Goal: Browse casually: Explore the website without a specific task or goal

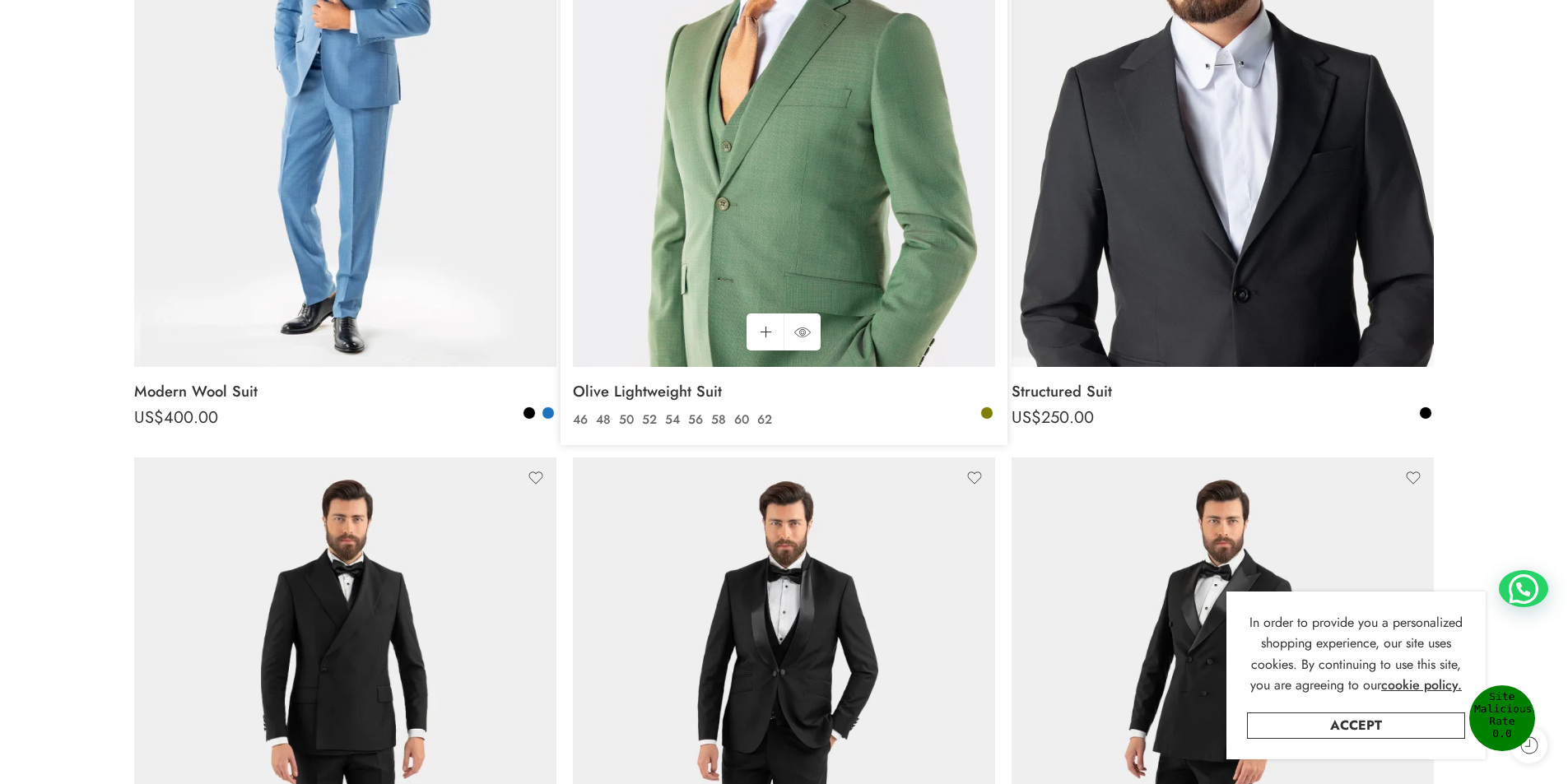
scroll to position [494, 0]
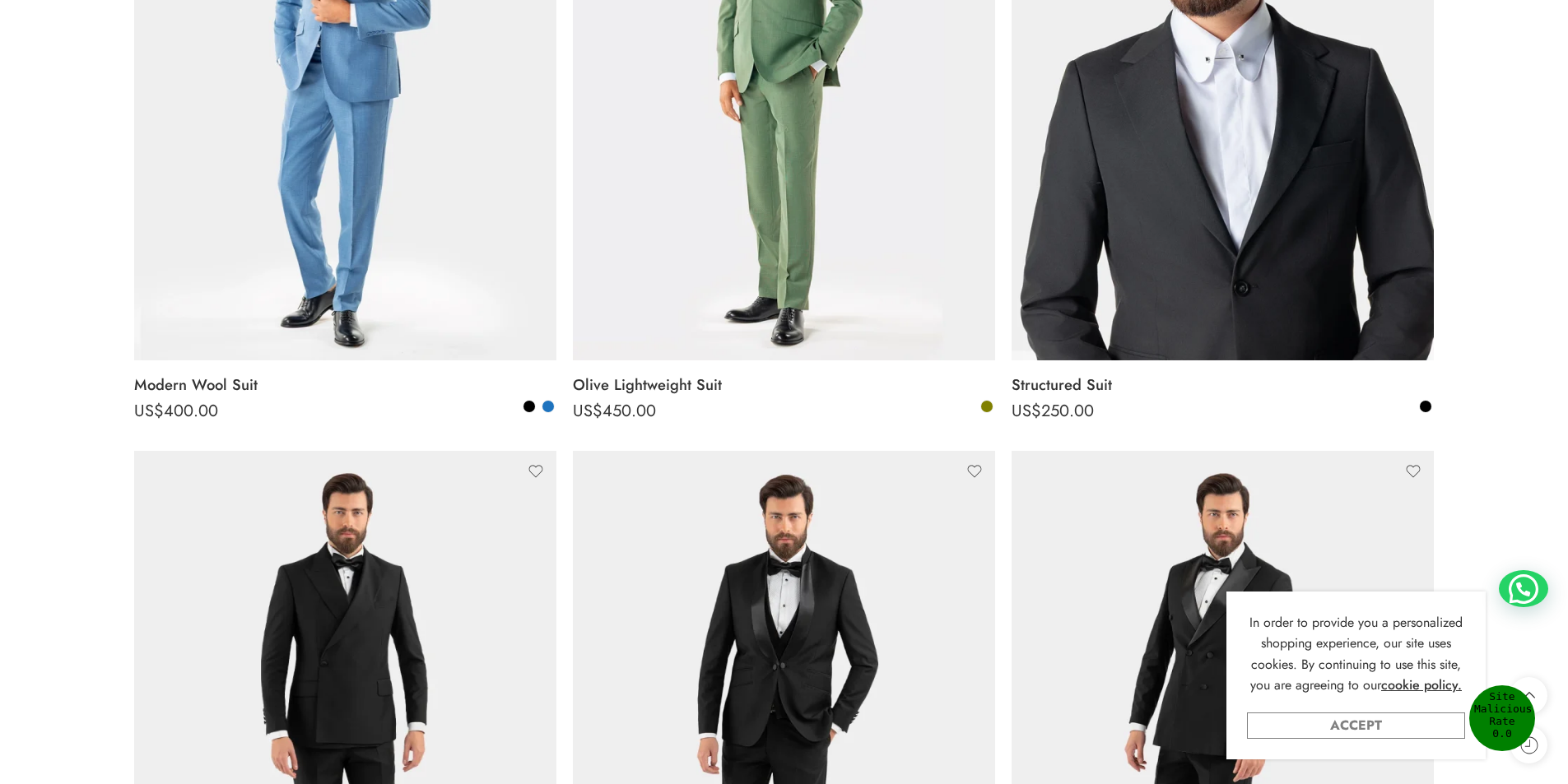
click at [1379, 725] on link "Accept" at bounding box center [1356, 725] width 218 height 26
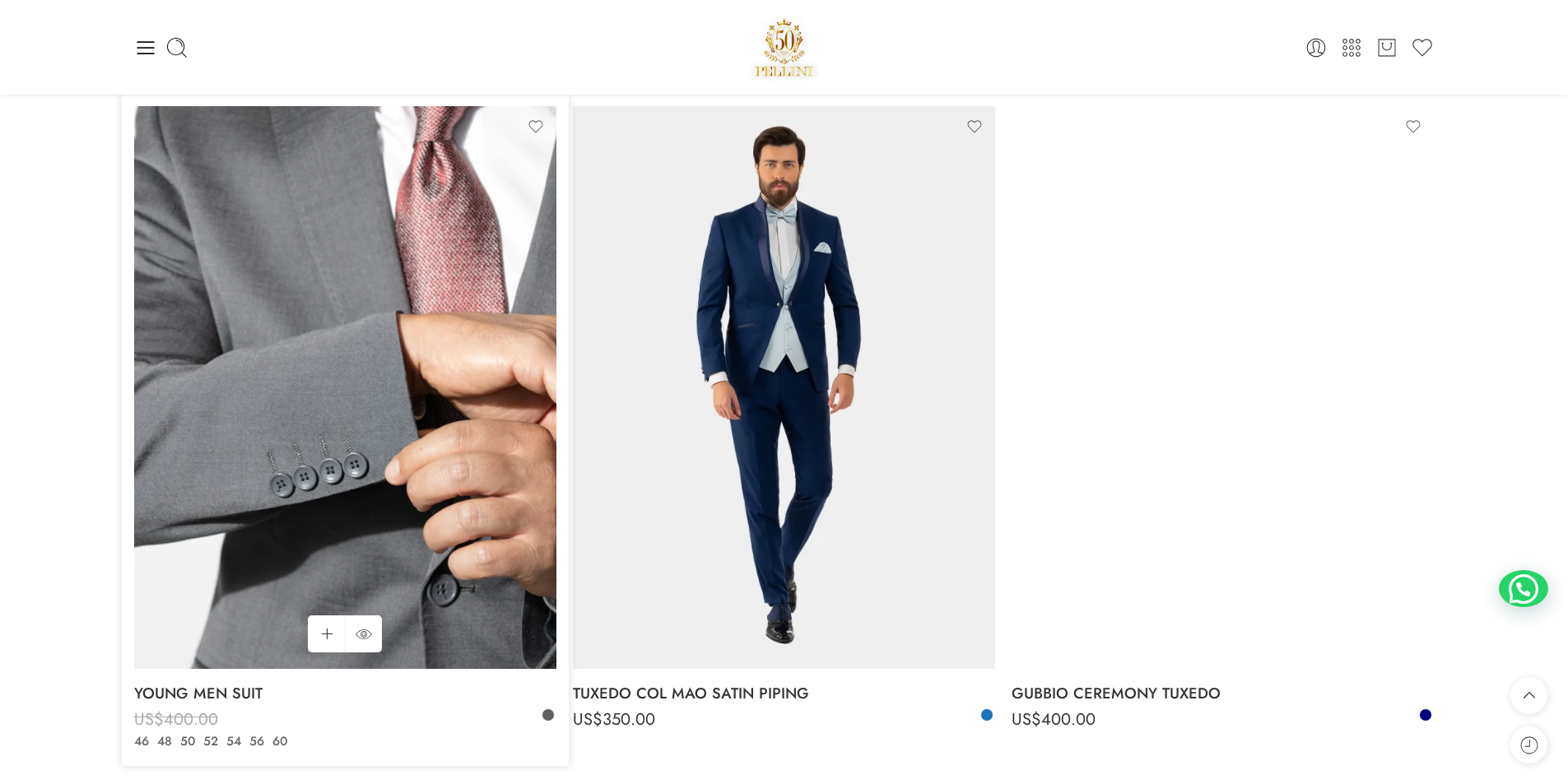
scroll to position [5183, 0]
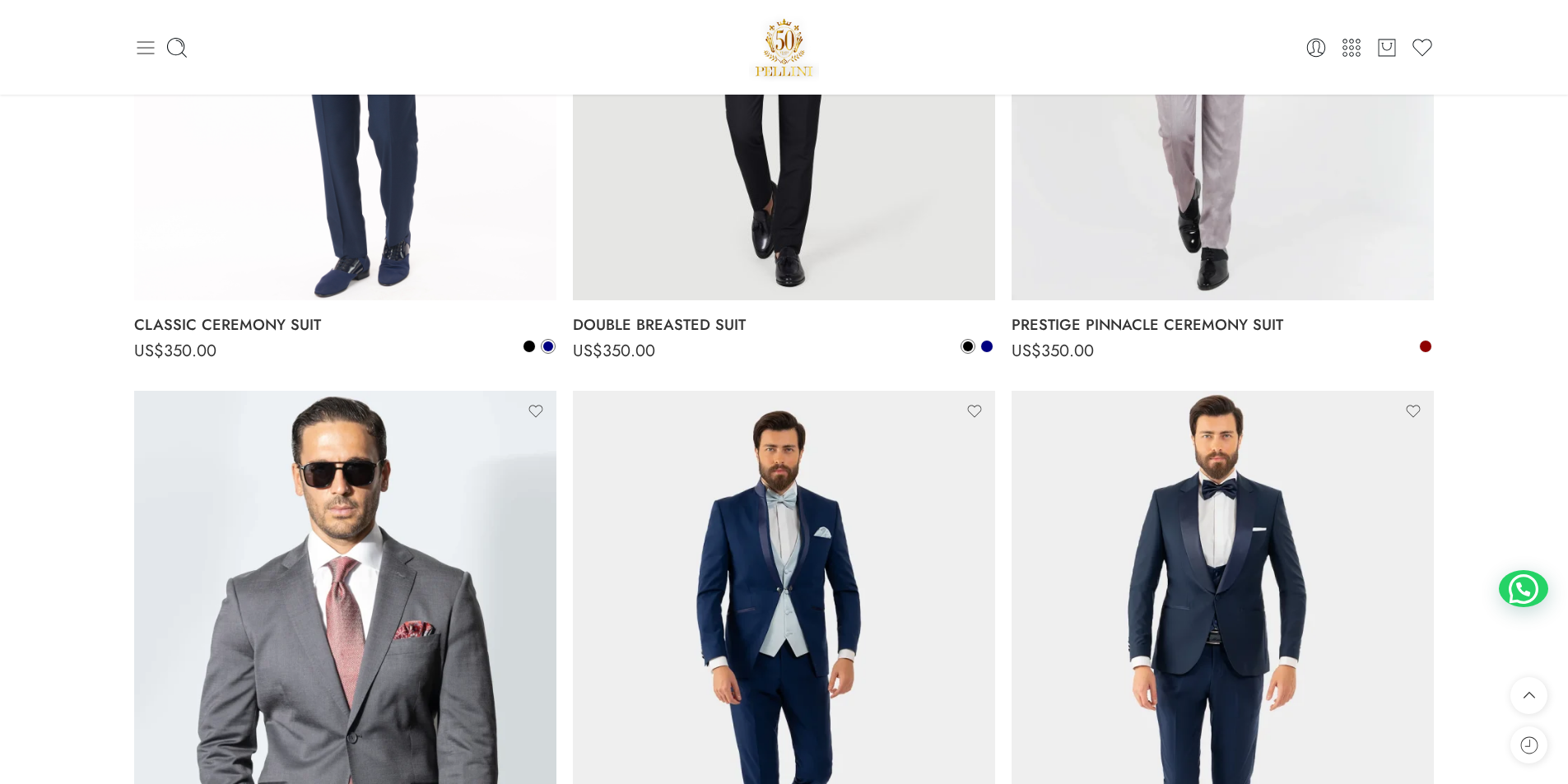
click at [144, 45] on icon at bounding box center [146, 48] width 23 height 23
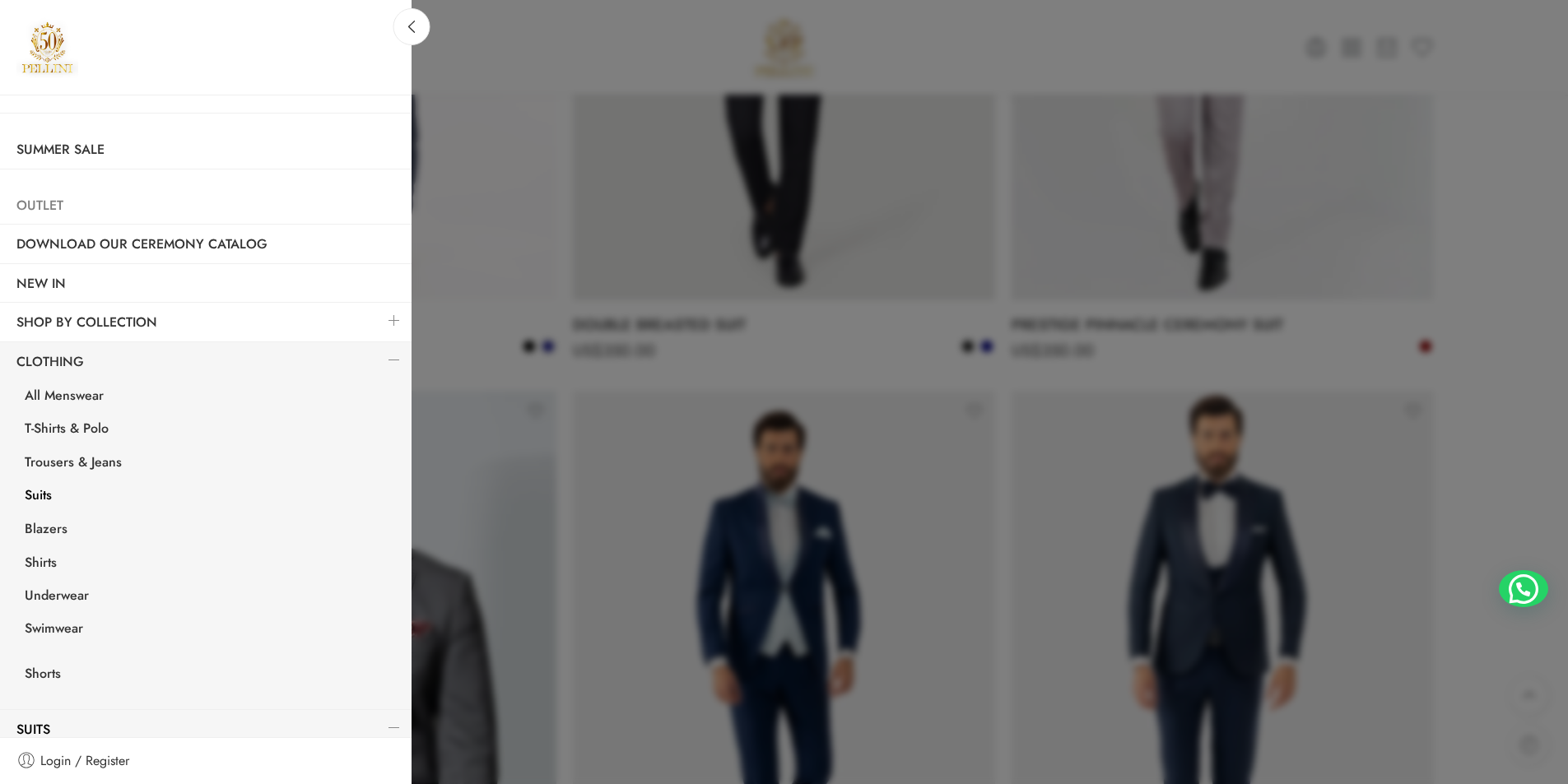
click at [42, 202] on link "Outlet" at bounding box center [206, 205] width 412 height 38
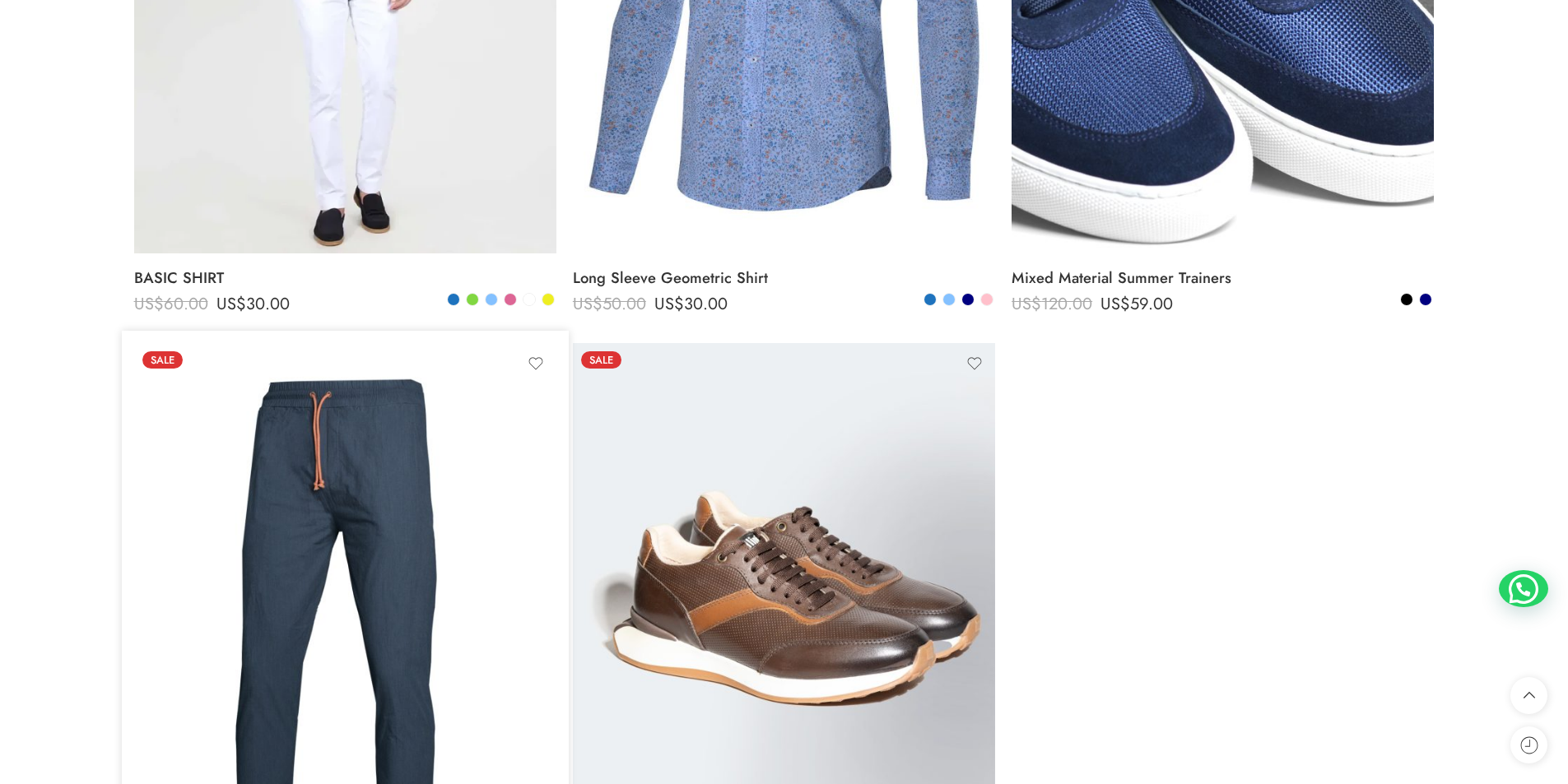
scroll to position [2139, 0]
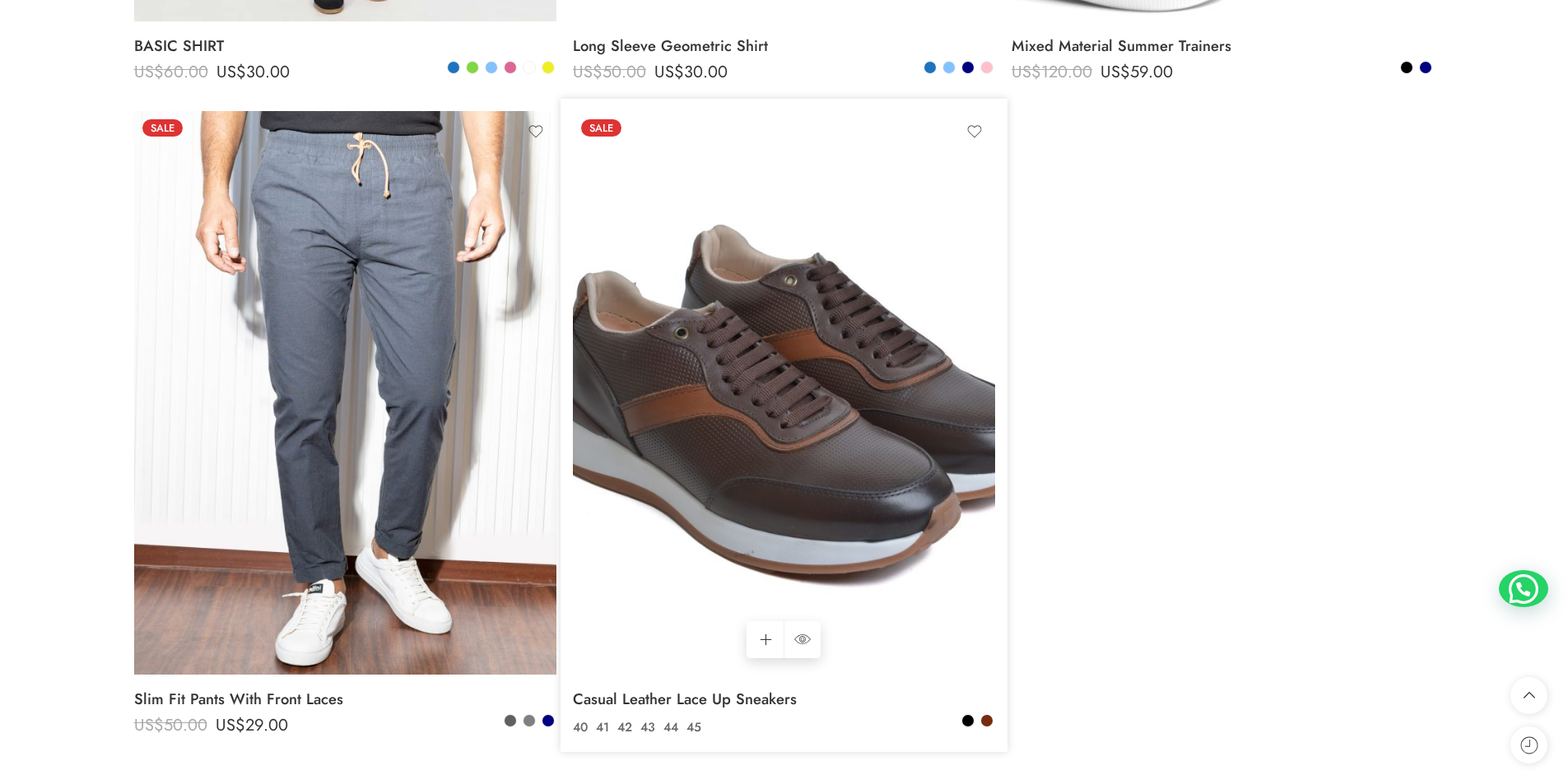
click at [882, 287] on img at bounding box center [784, 392] width 422 height 563
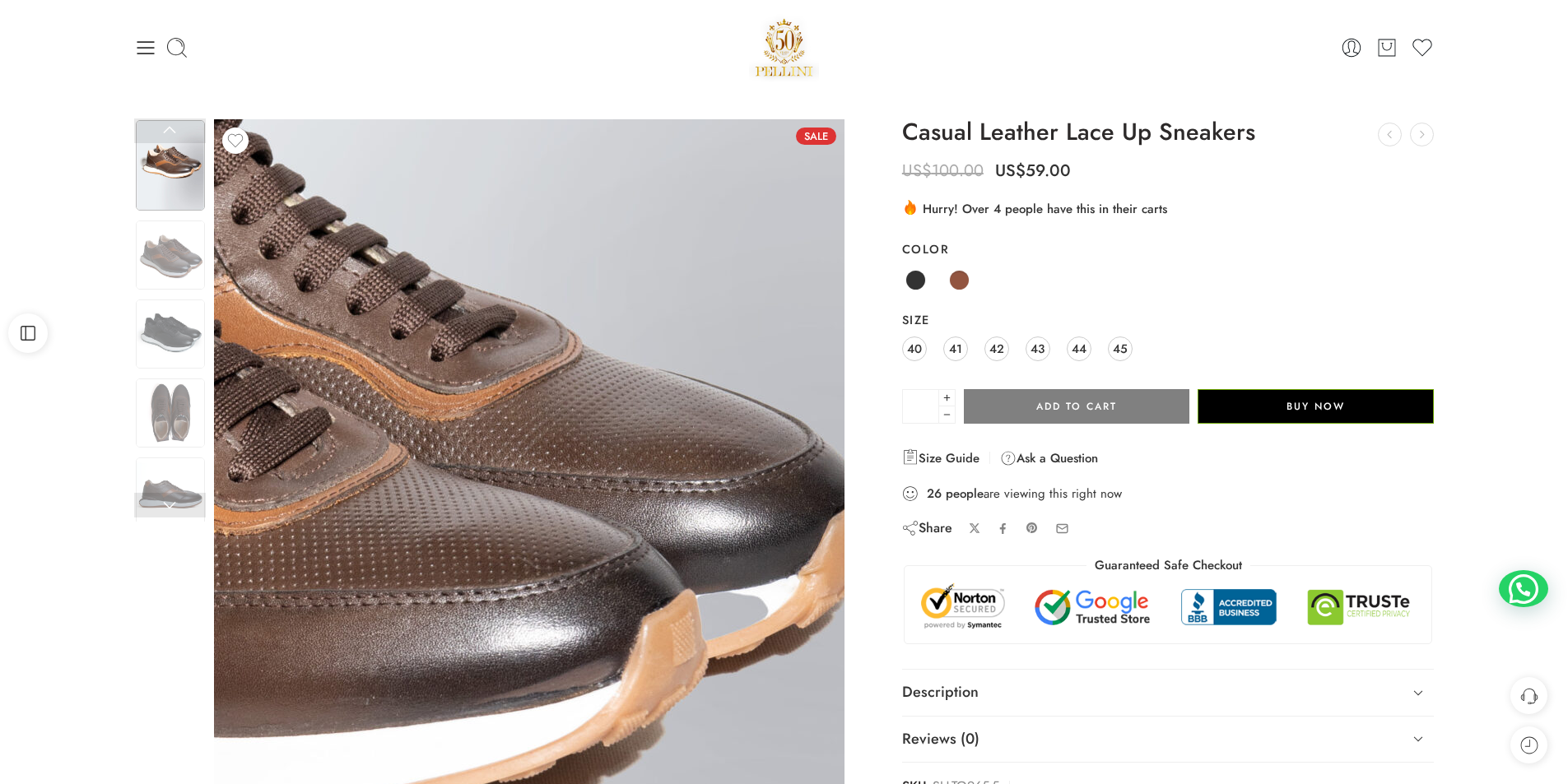
click at [784, 537] on img at bounding box center [139, 533] width 1594 height 2106
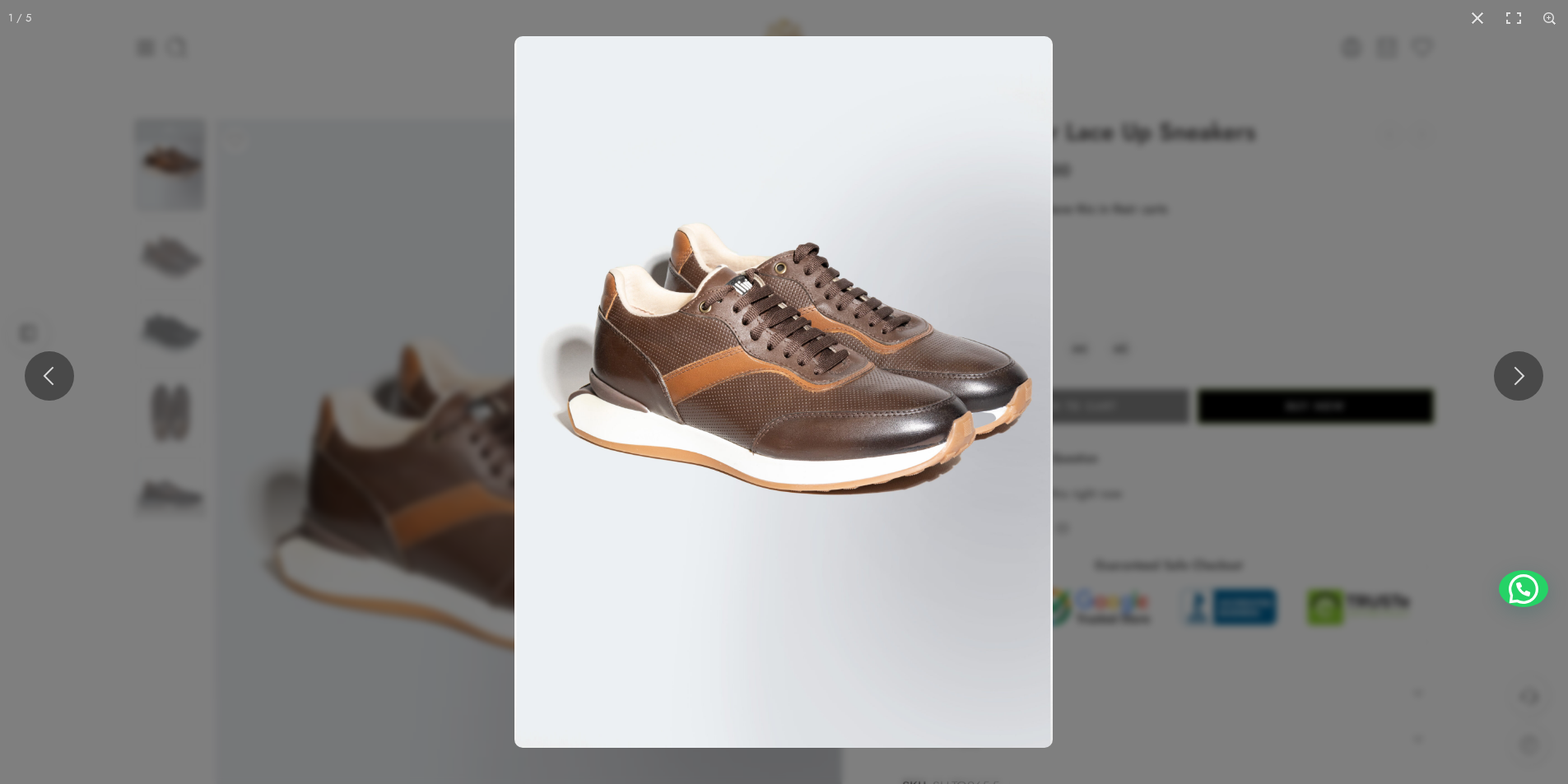
click at [1483, 17] on button at bounding box center [1478, 18] width 36 height 36
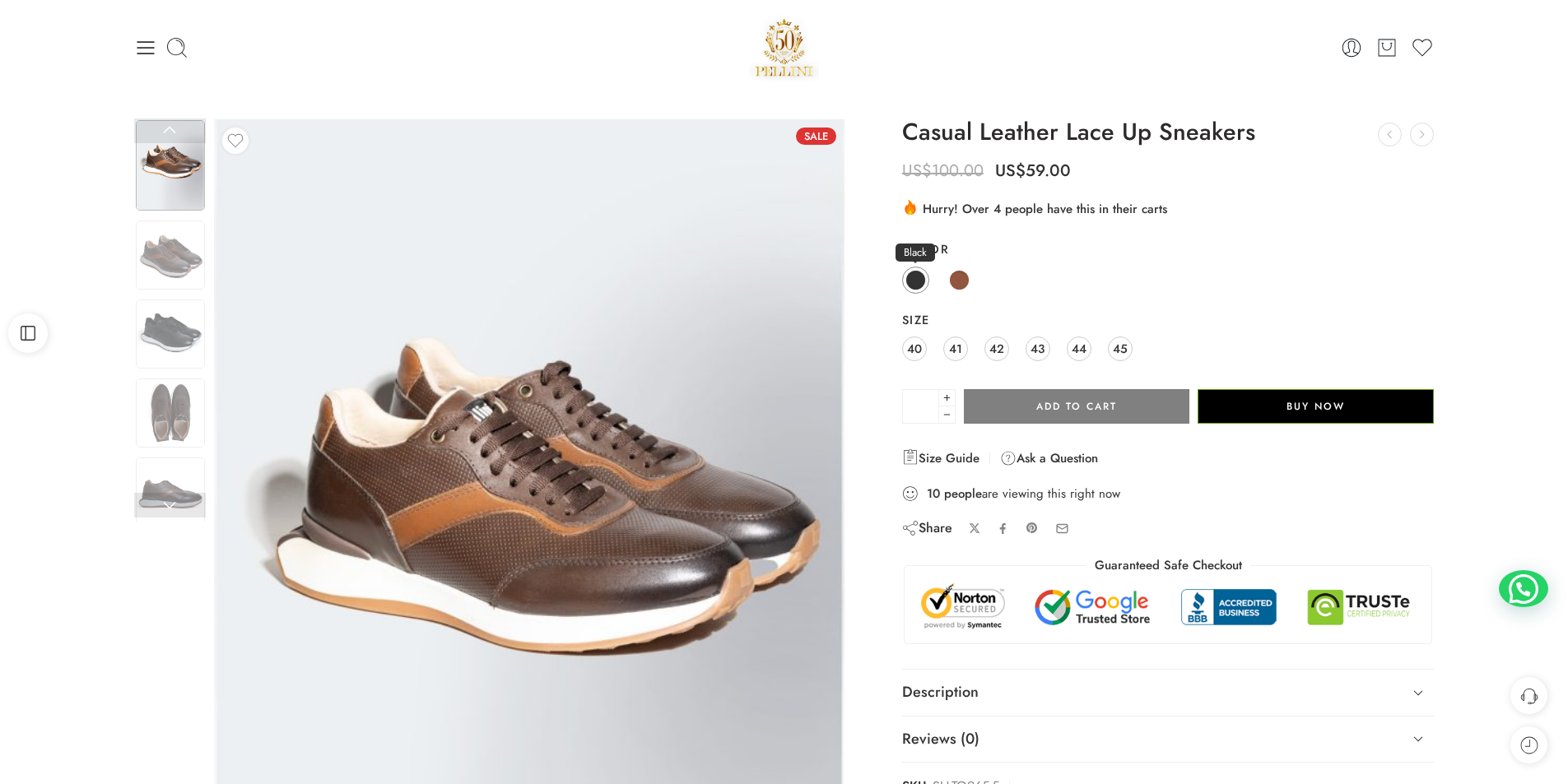
click at [914, 278] on span at bounding box center [915, 279] width 21 height 21
click at [180, 327] on img at bounding box center [170, 333] width 69 height 69
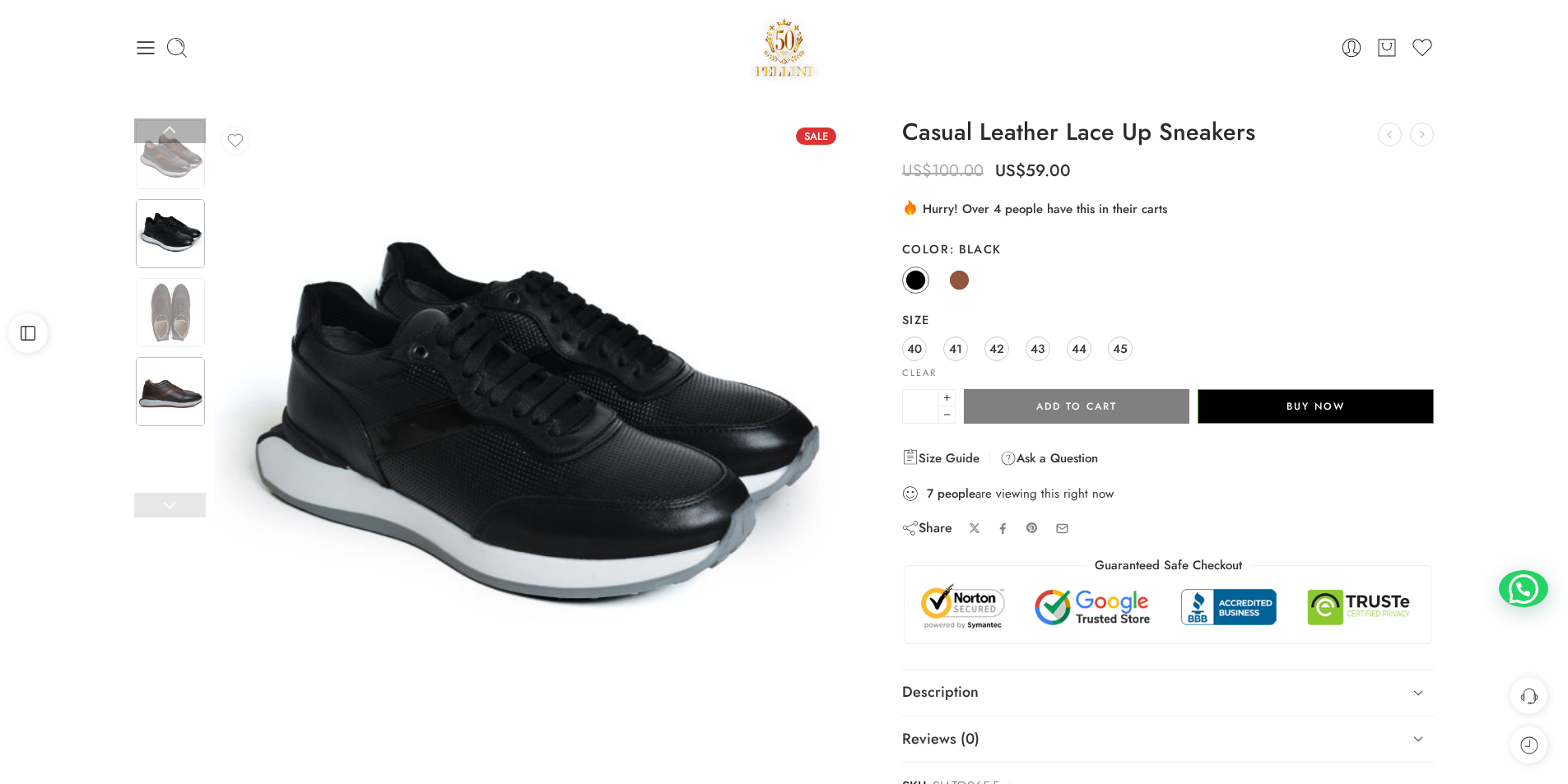
click at [168, 384] on img at bounding box center [170, 391] width 69 height 69
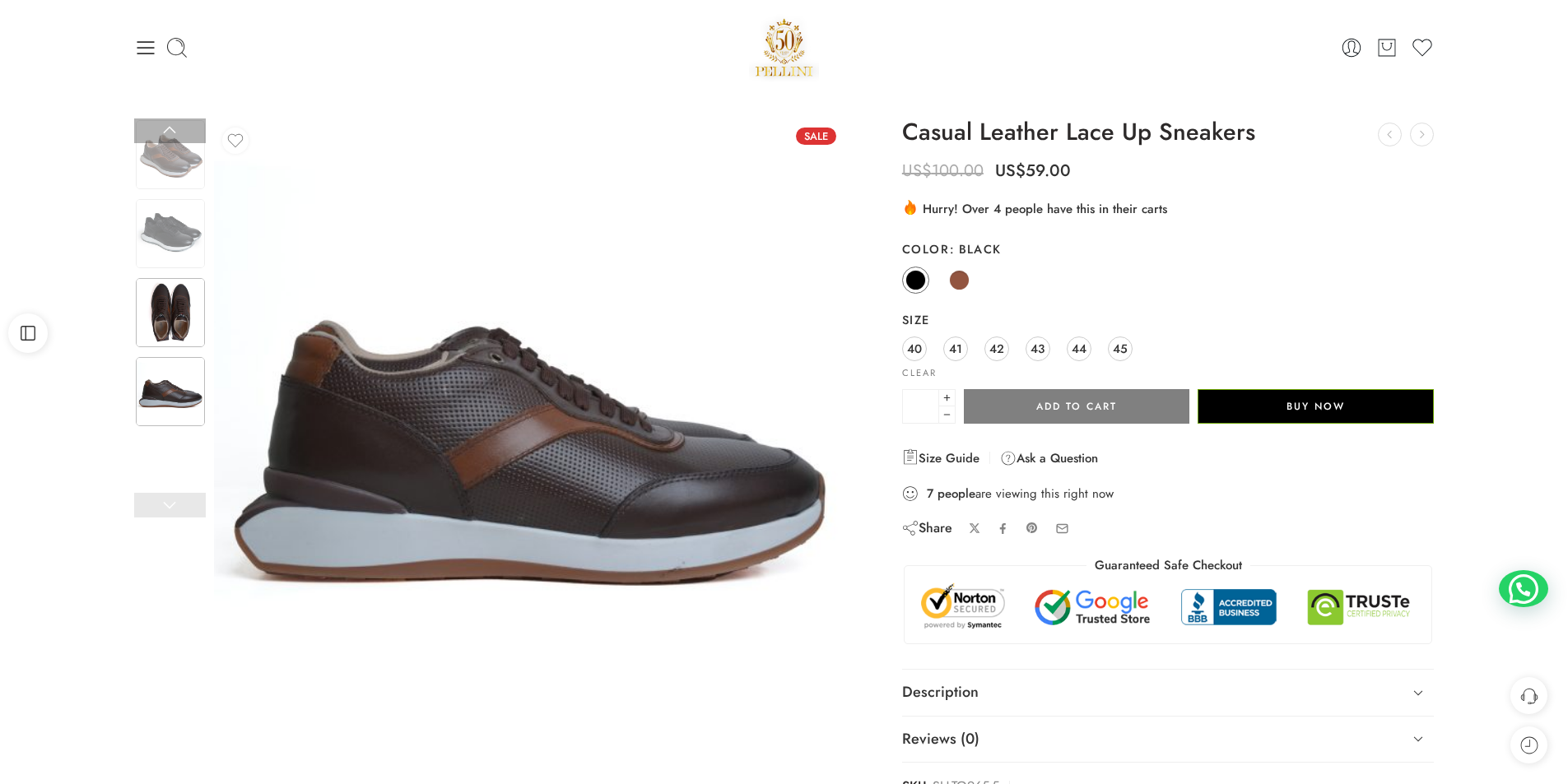
click at [185, 323] on img at bounding box center [170, 313] width 69 height 69
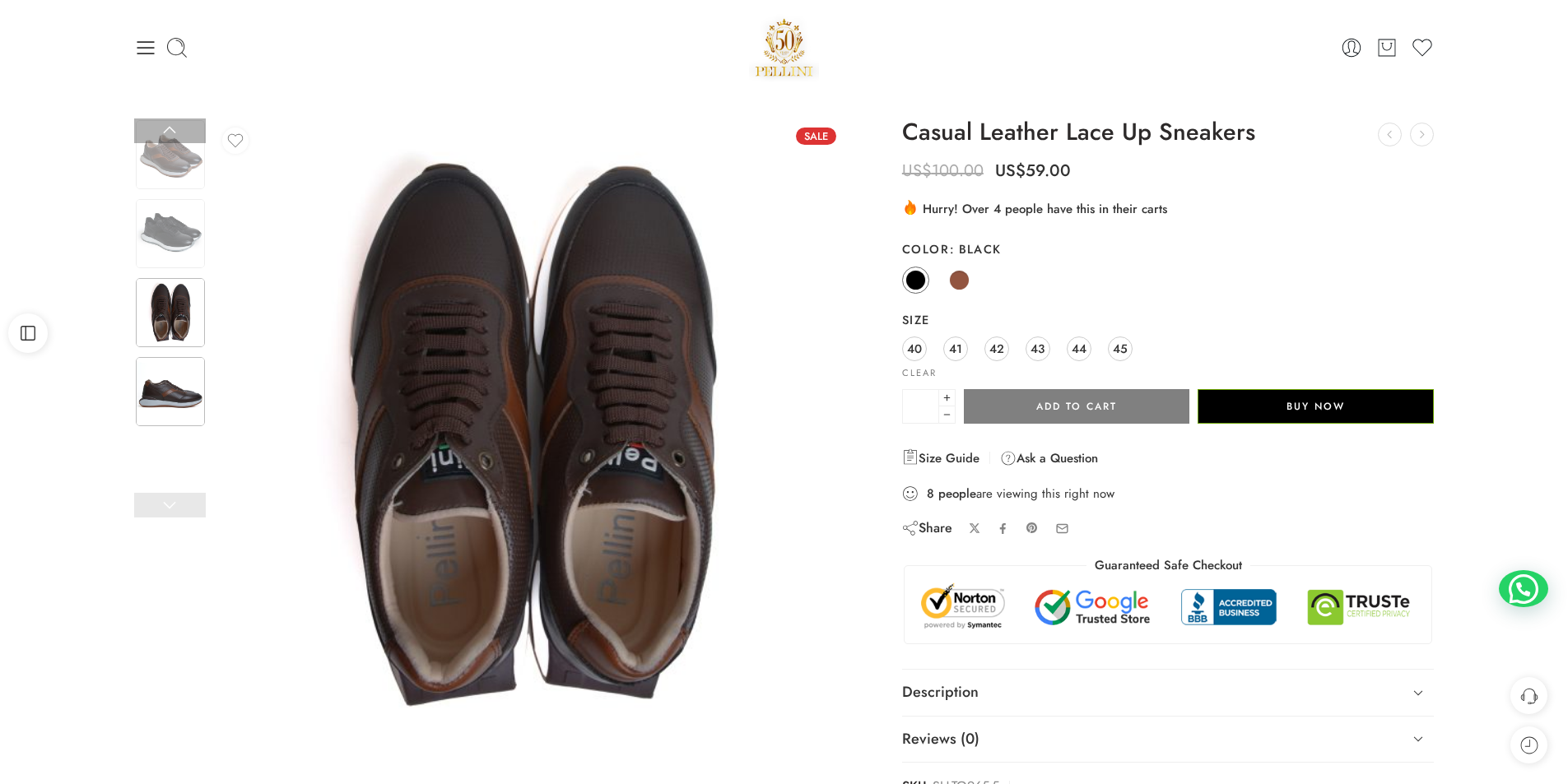
click at [191, 386] on img at bounding box center [170, 391] width 69 height 69
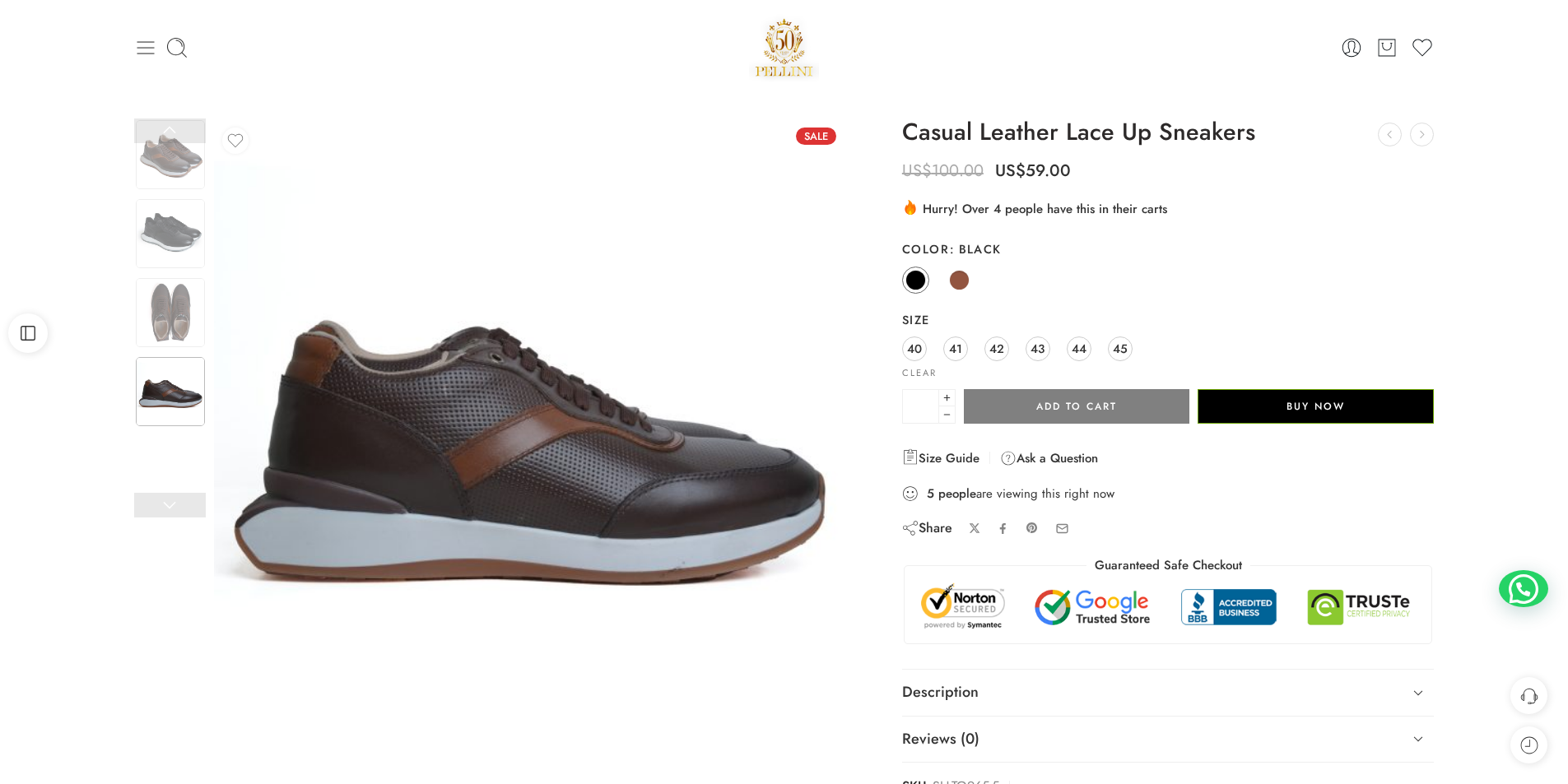
click at [141, 44] on icon at bounding box center [146, 48] width 23 height 23
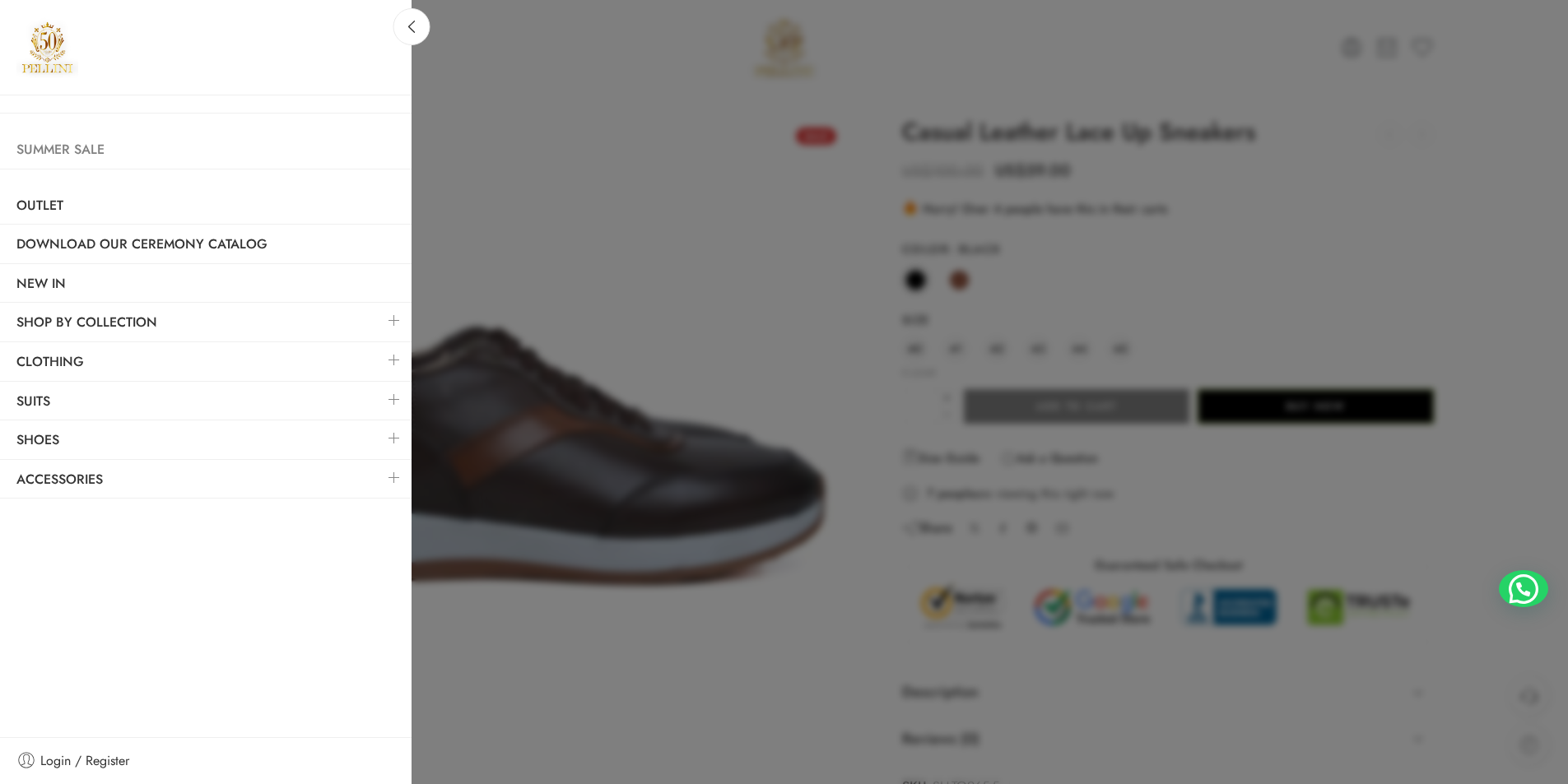
click at [67, 149] on link "Summer Sale" at bounding box center [206, 150] width 412 height 38
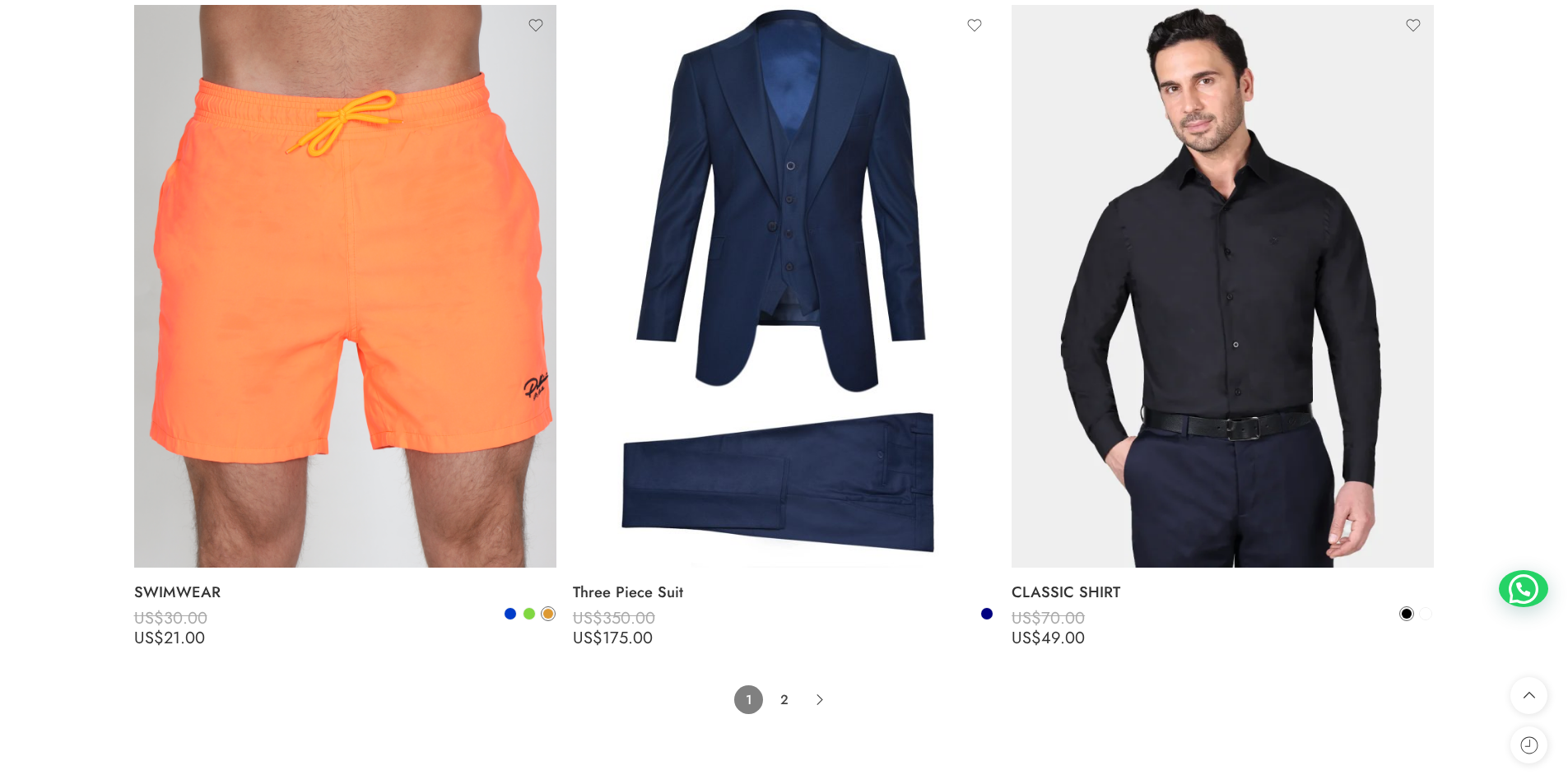
scroll to position [13329, 0]
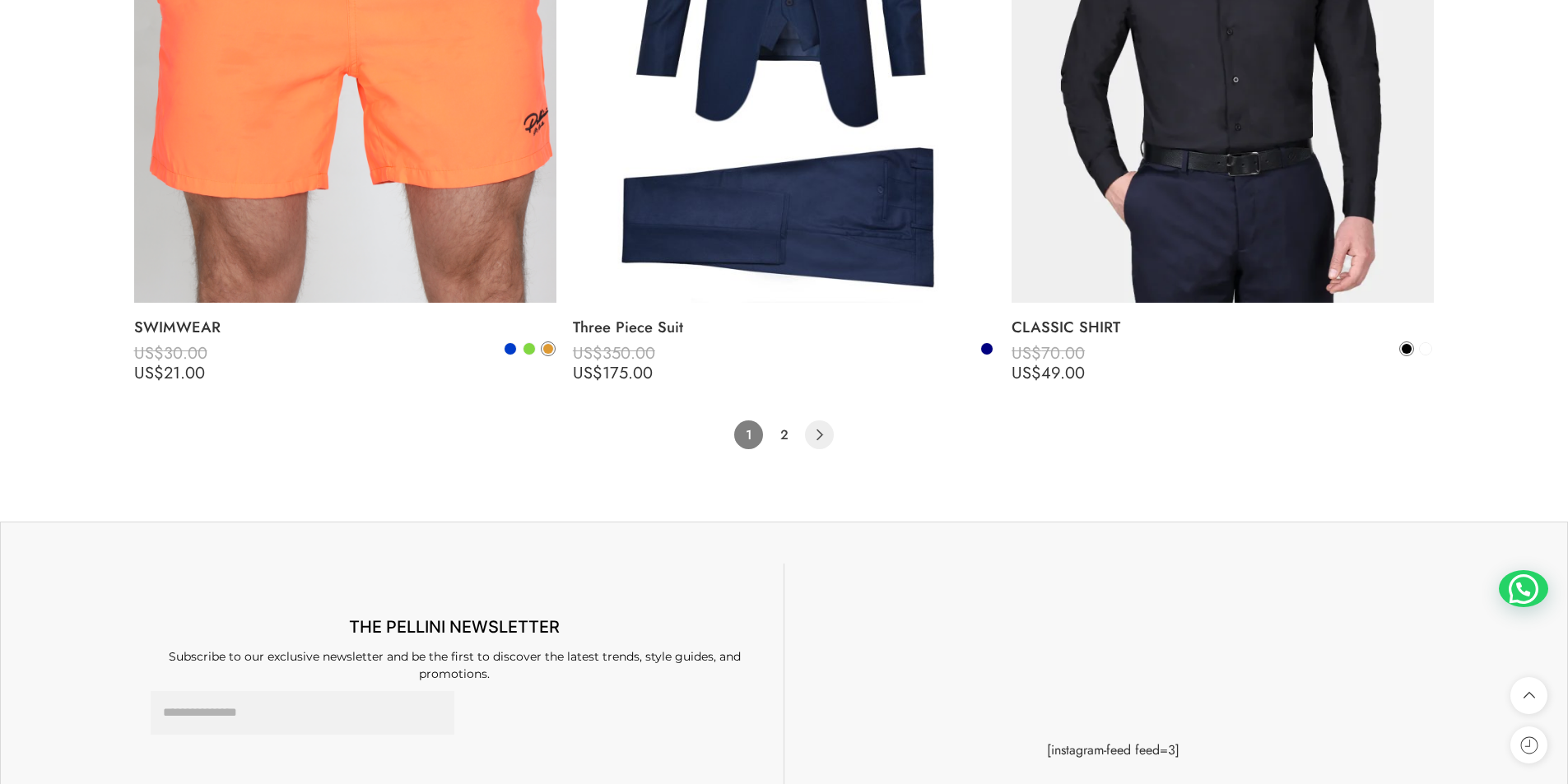
click at [821, 439] on icon "Product Pagination" at bounding box center [820, 435] width 29 height 29
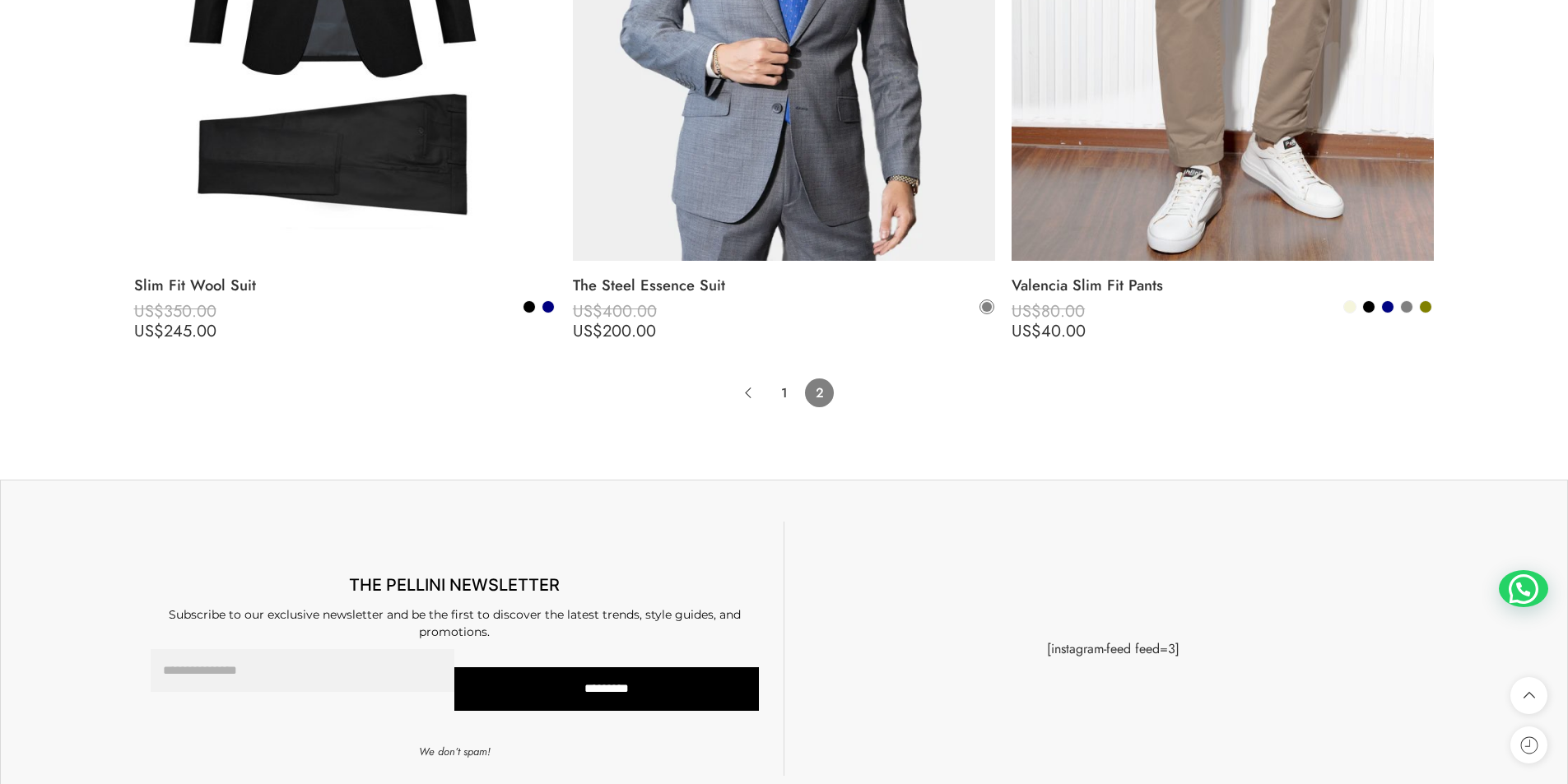
scroll to position [10861, 0]
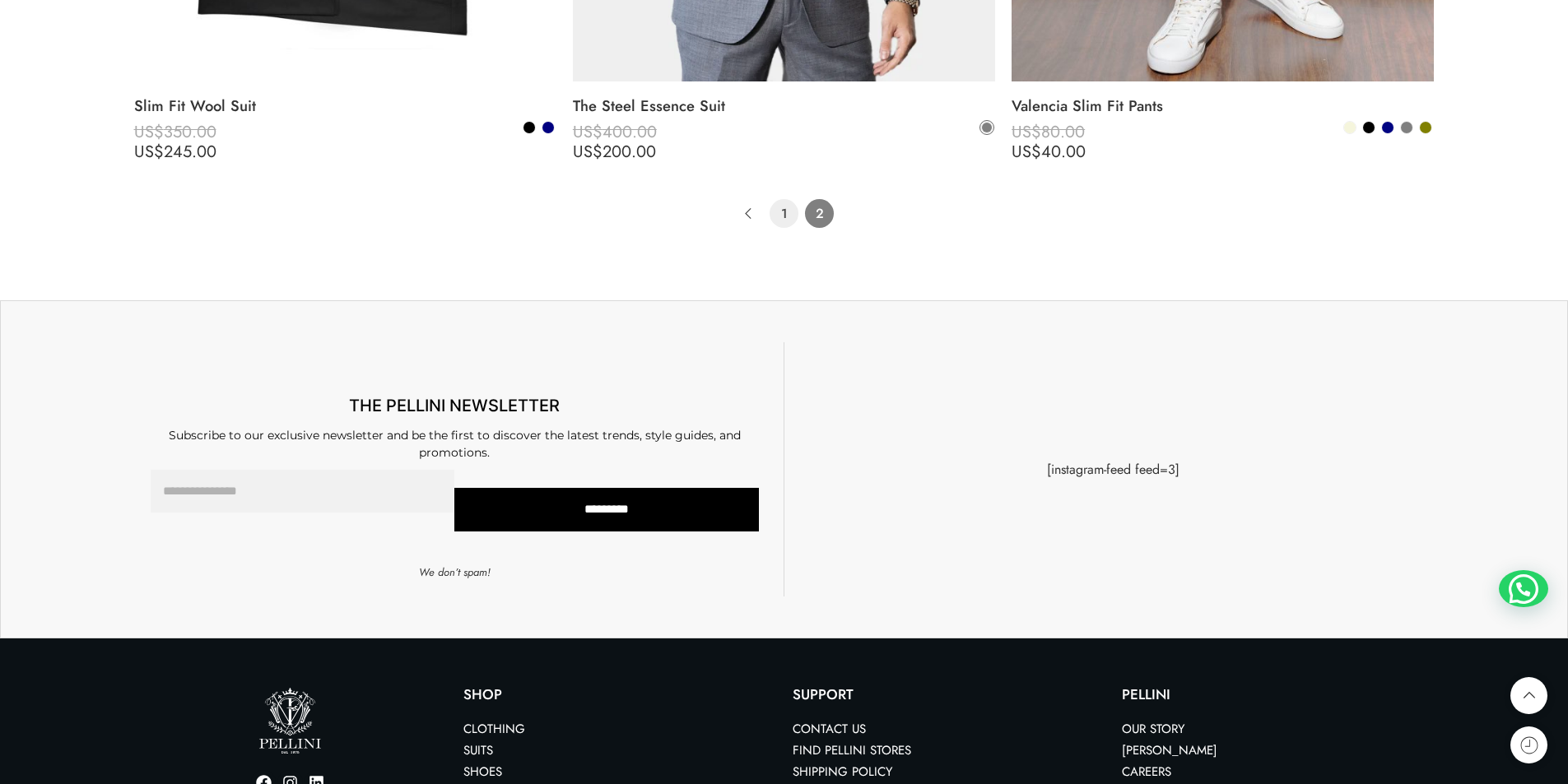
click at [781, 213] on link "1" at bounding box center [784, 214] width 29 height 29
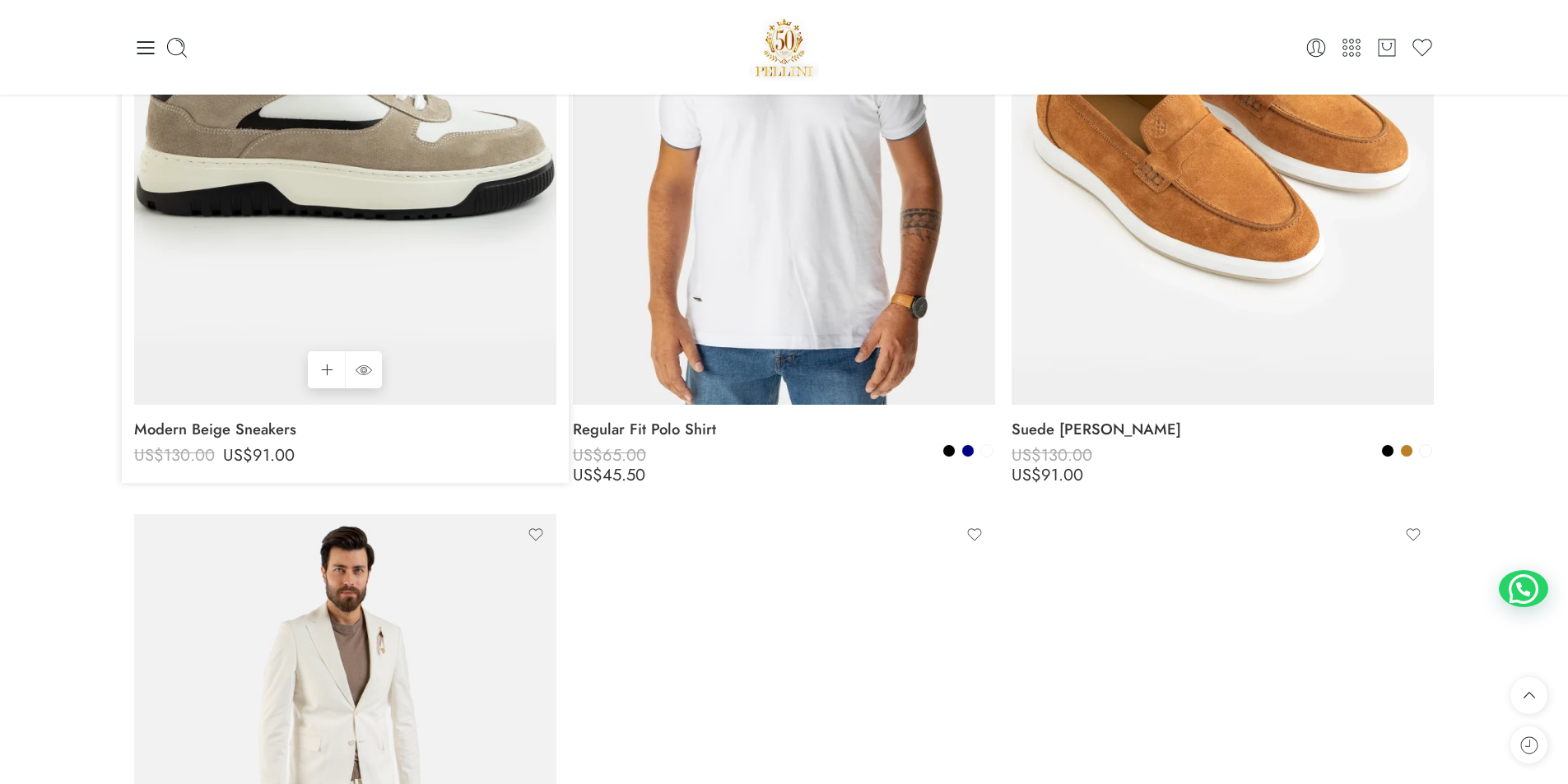
scroll to position [2186, 0]
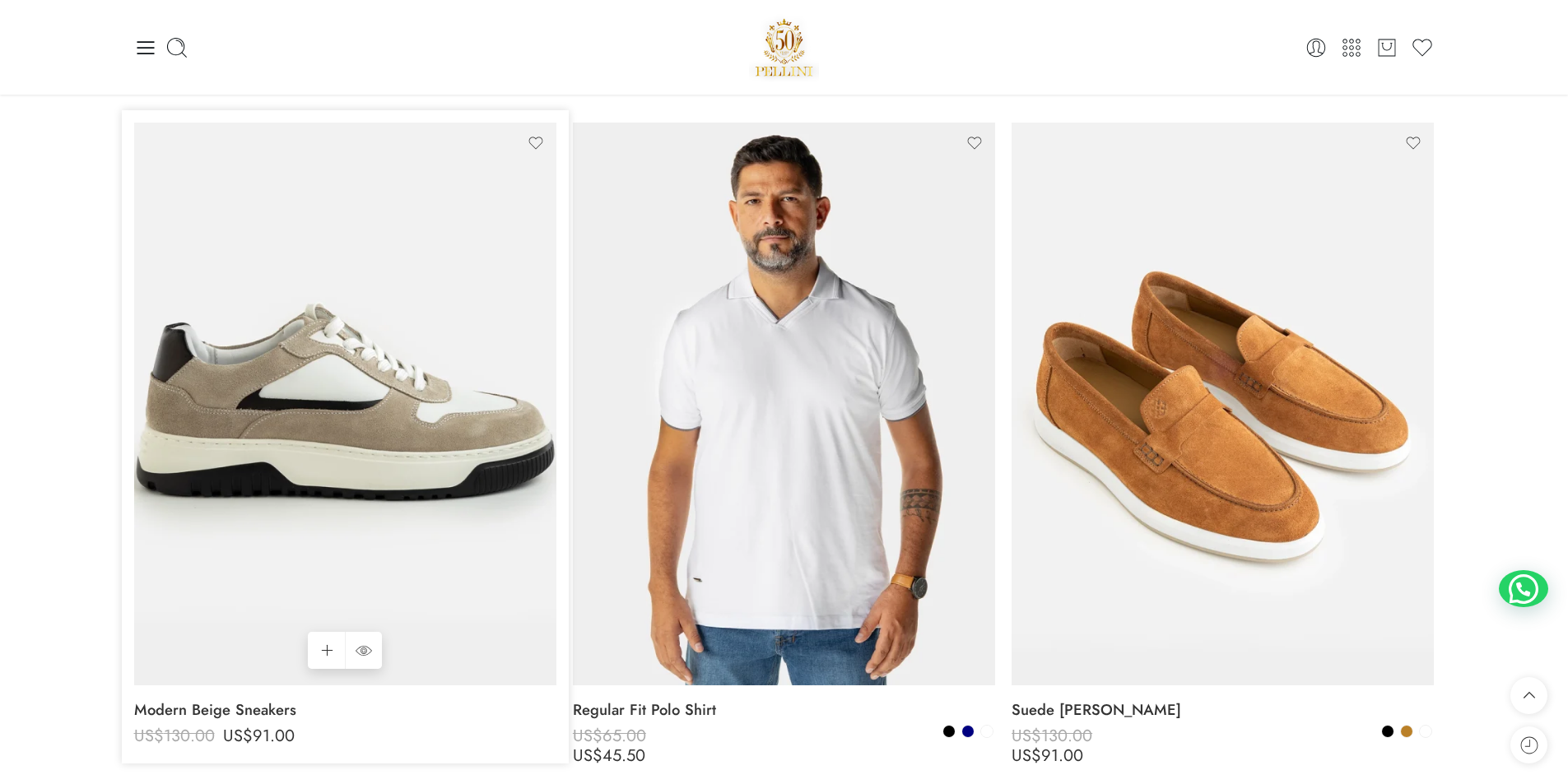
click at [438, 257] on img at bounding box center [345, 404] width 422 height 563
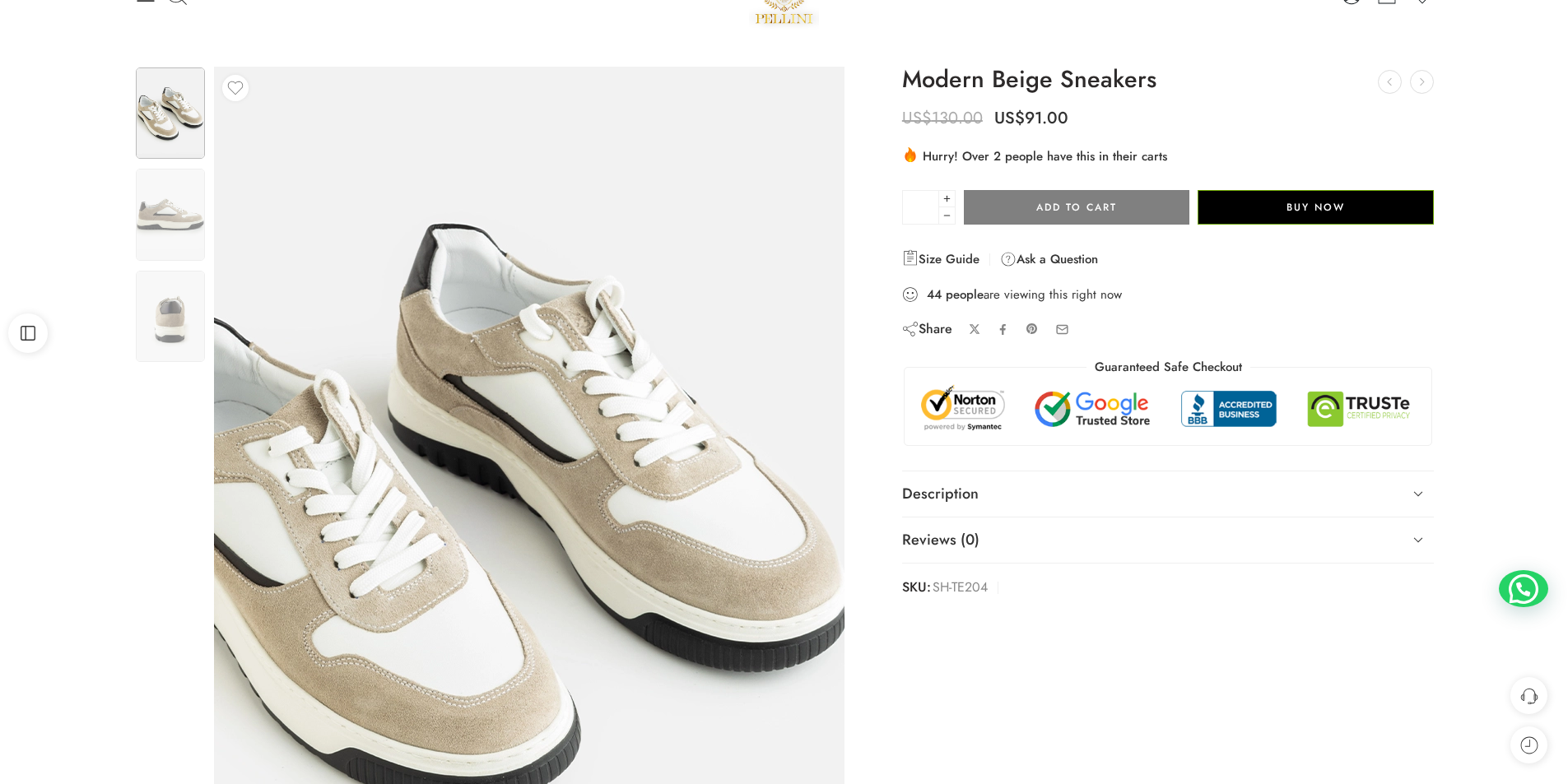
scroll to position [82, 0]
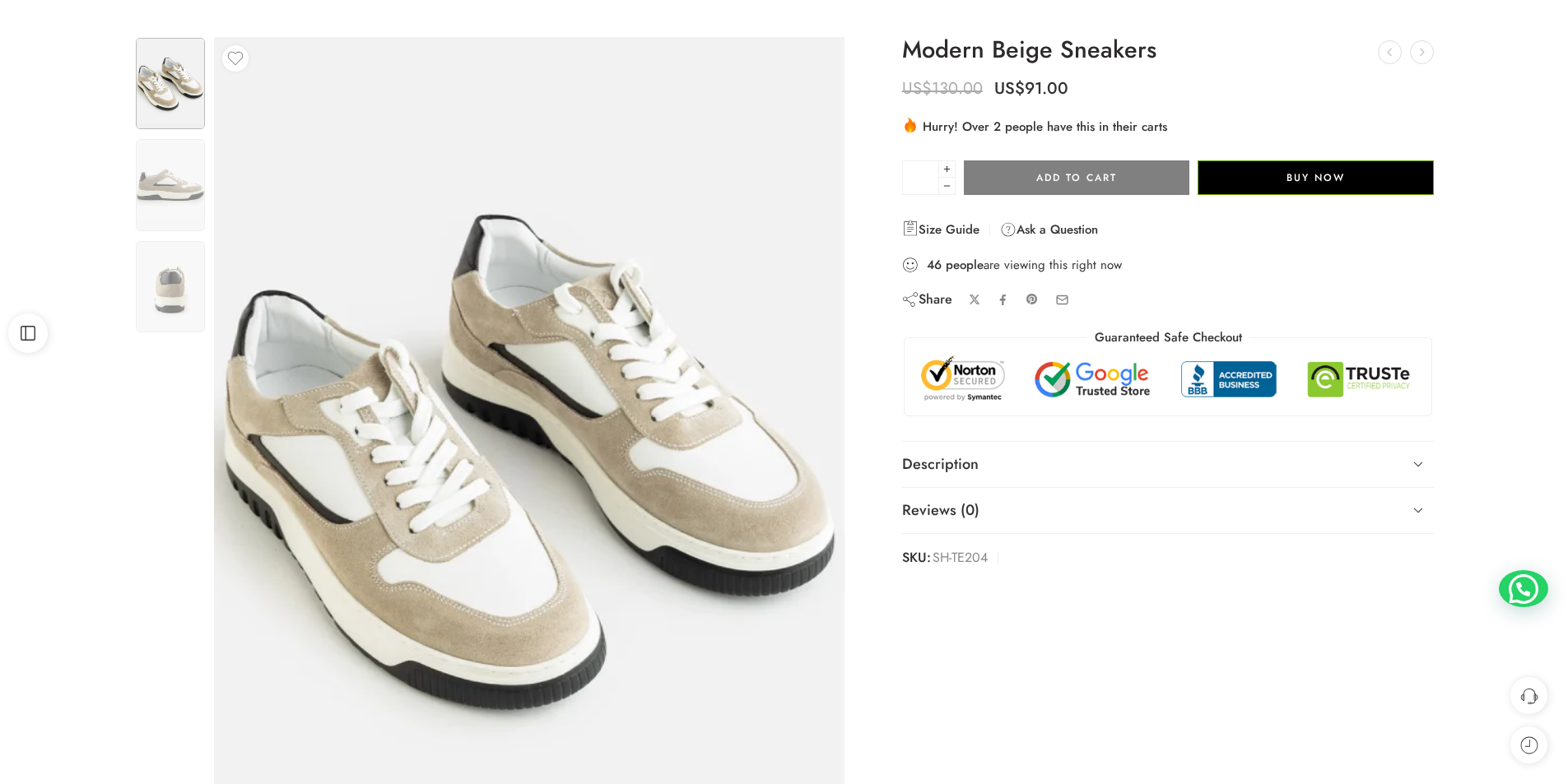
click at [1472, 23] on div "Previous Next" at bounding box center [784, 471] width 1568 height 918
click at [1416, 52] on icon at bounding box center [1422, 52] width 21 height 21
drag, startPoint x: 1524, startPoint y: 90, endPoint x: 1526, endPoint y: 78, distance: 12.2
click at [1524, 87] on div "Previous Next" at bounding box center [784, 471] width 1568 height 918
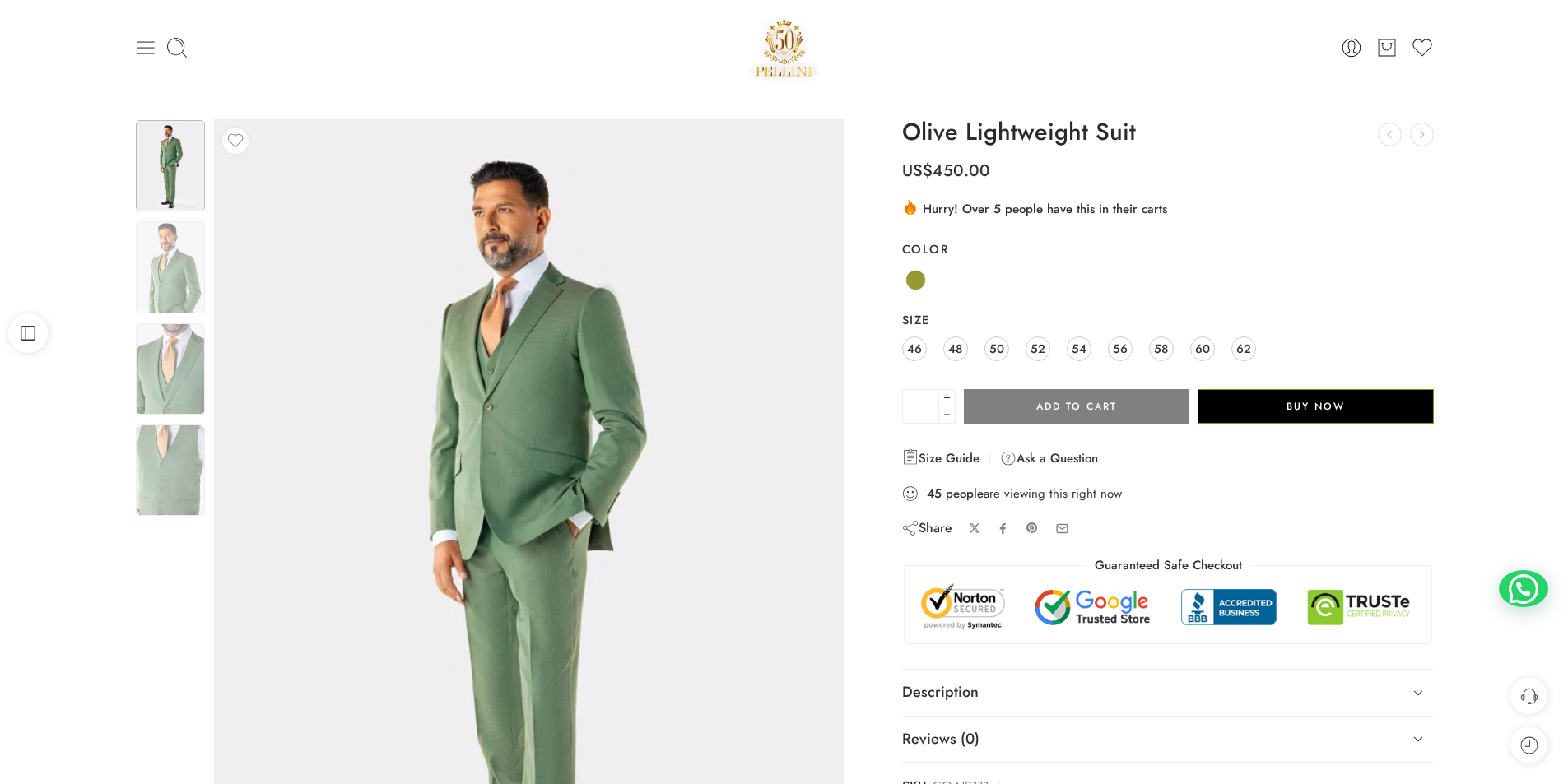
click at [149, 41] on icon at bounding box center [146, 48] width 23 height 23
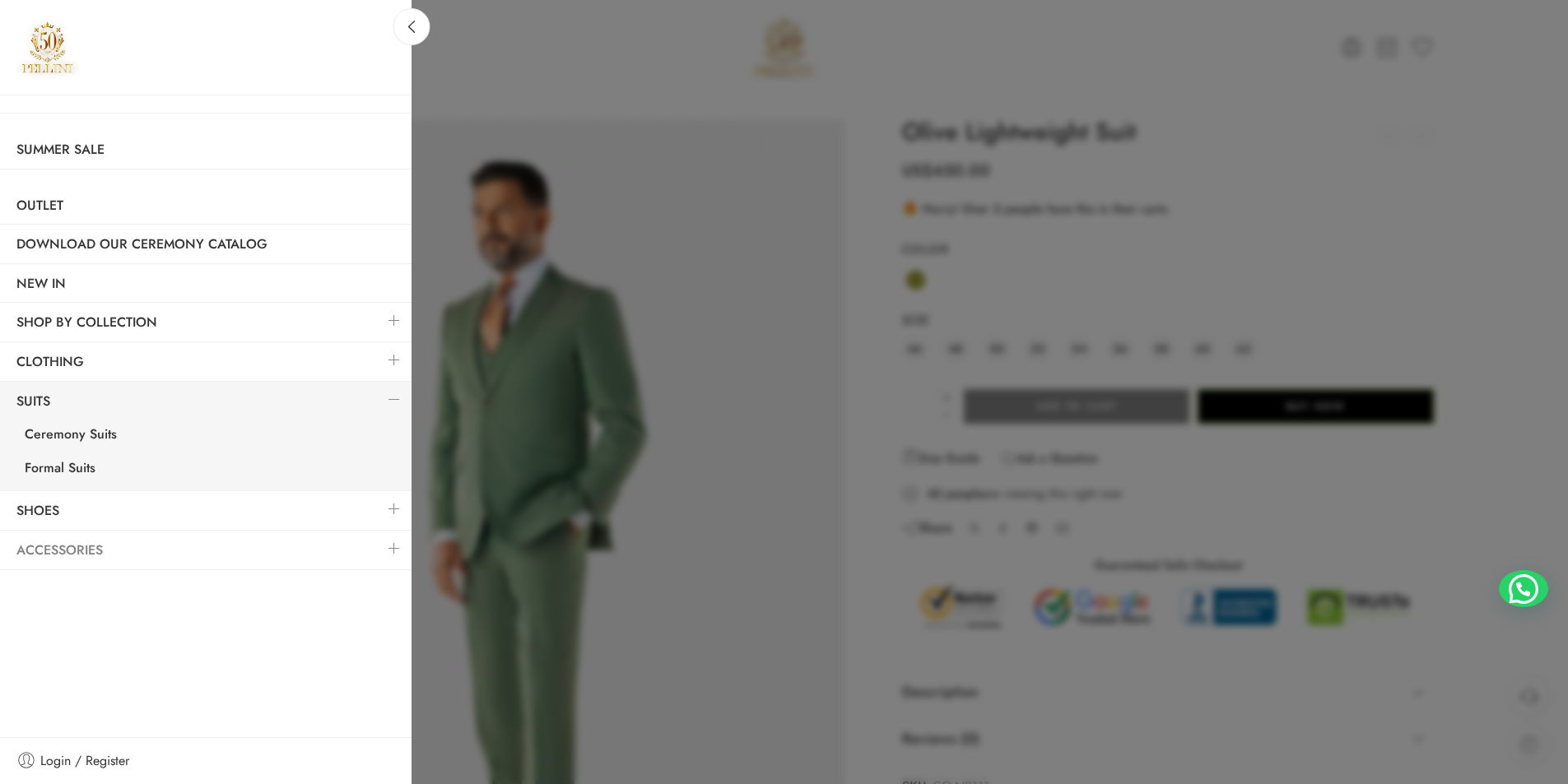
click at [71, 545] on link "Accessories" at bounding box center [206, 551] width 412 height 38
click at [61, 512] on link "Shoes" at bounding box center [206, 511] width 412 height 38
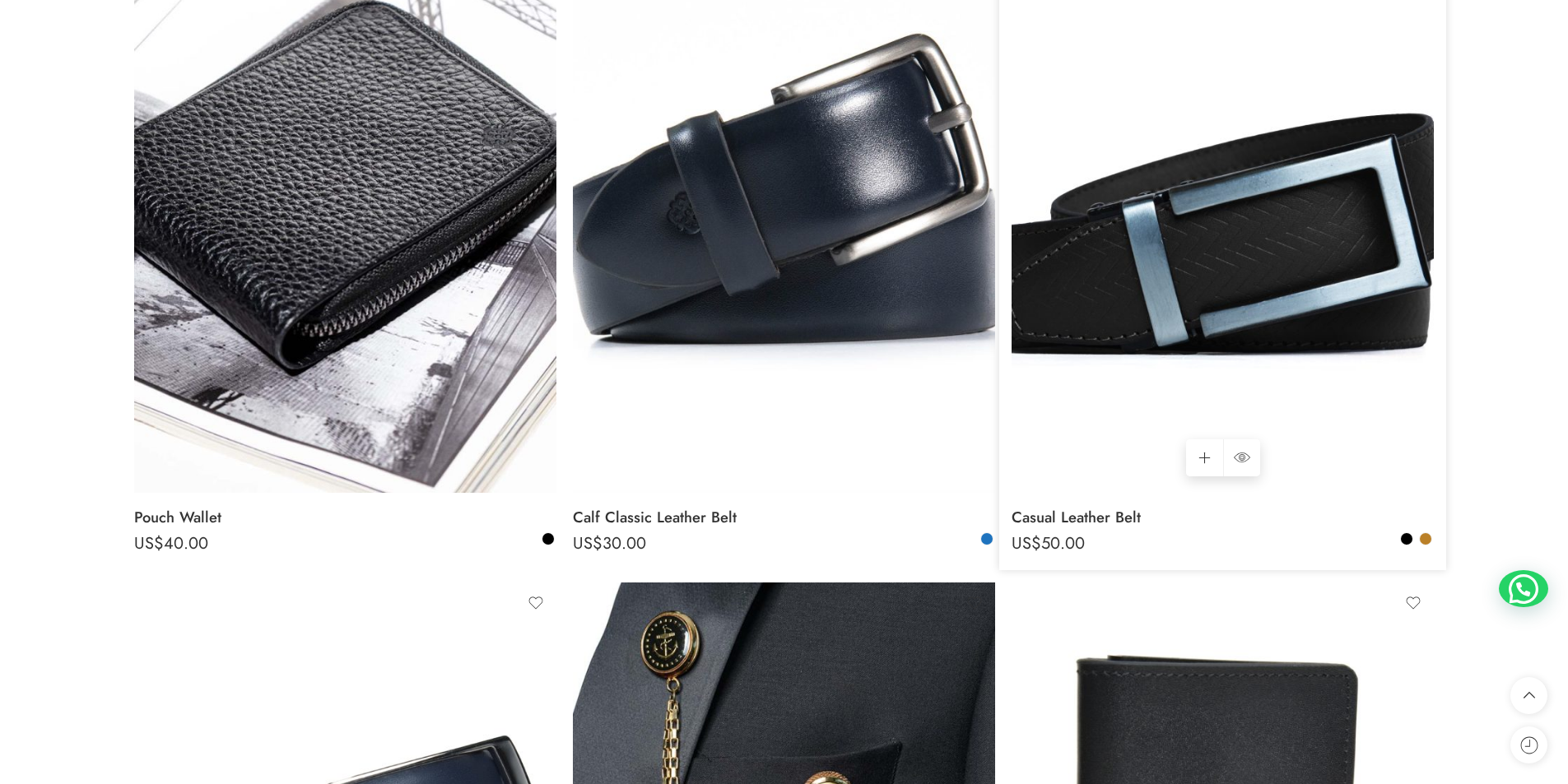
scroll to position [11601, 0]
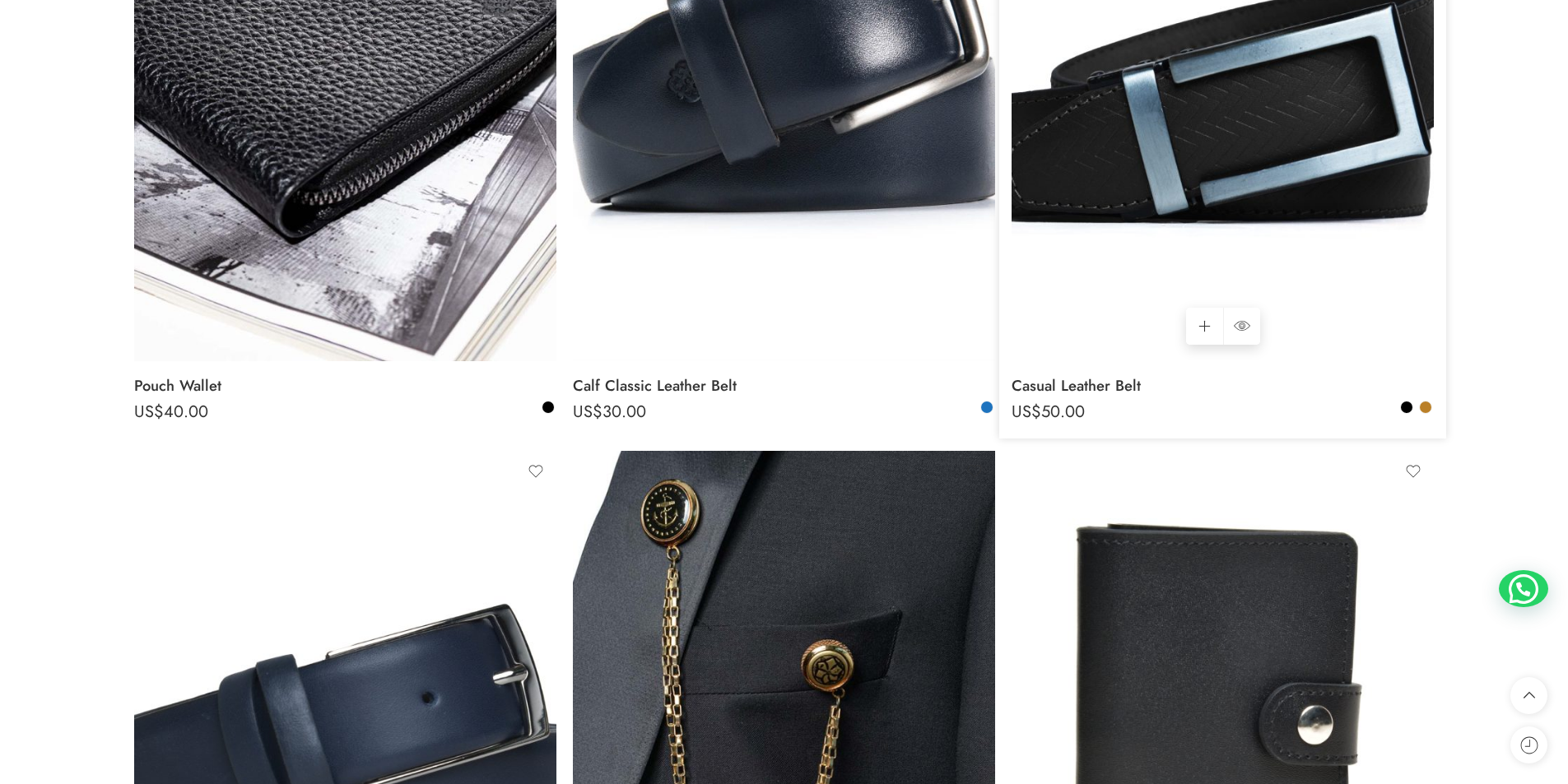
click at [1397, 87] on img at bounding box center [1223, 78] width 422 height 563
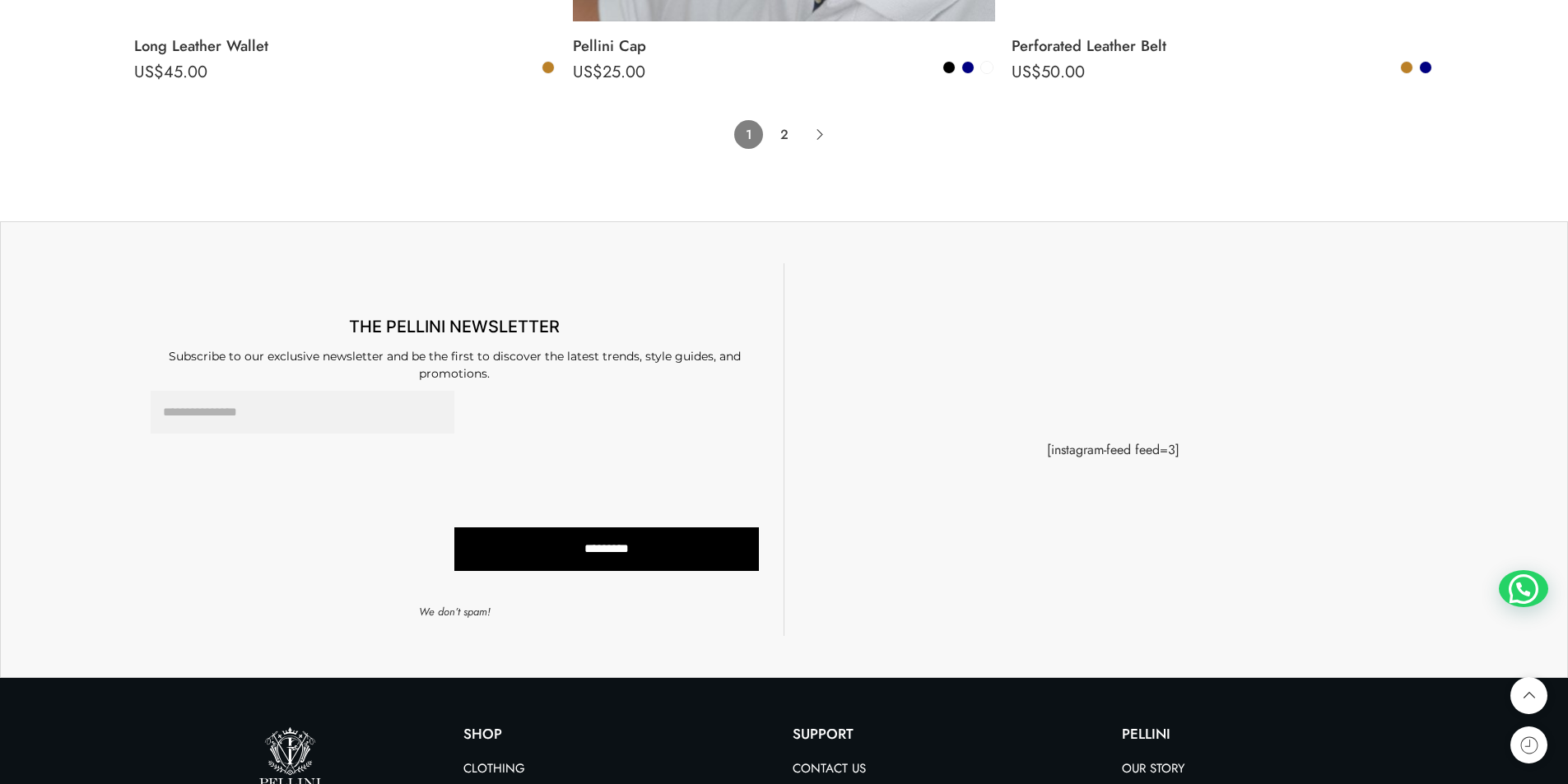
scroll to position [12835, 0]
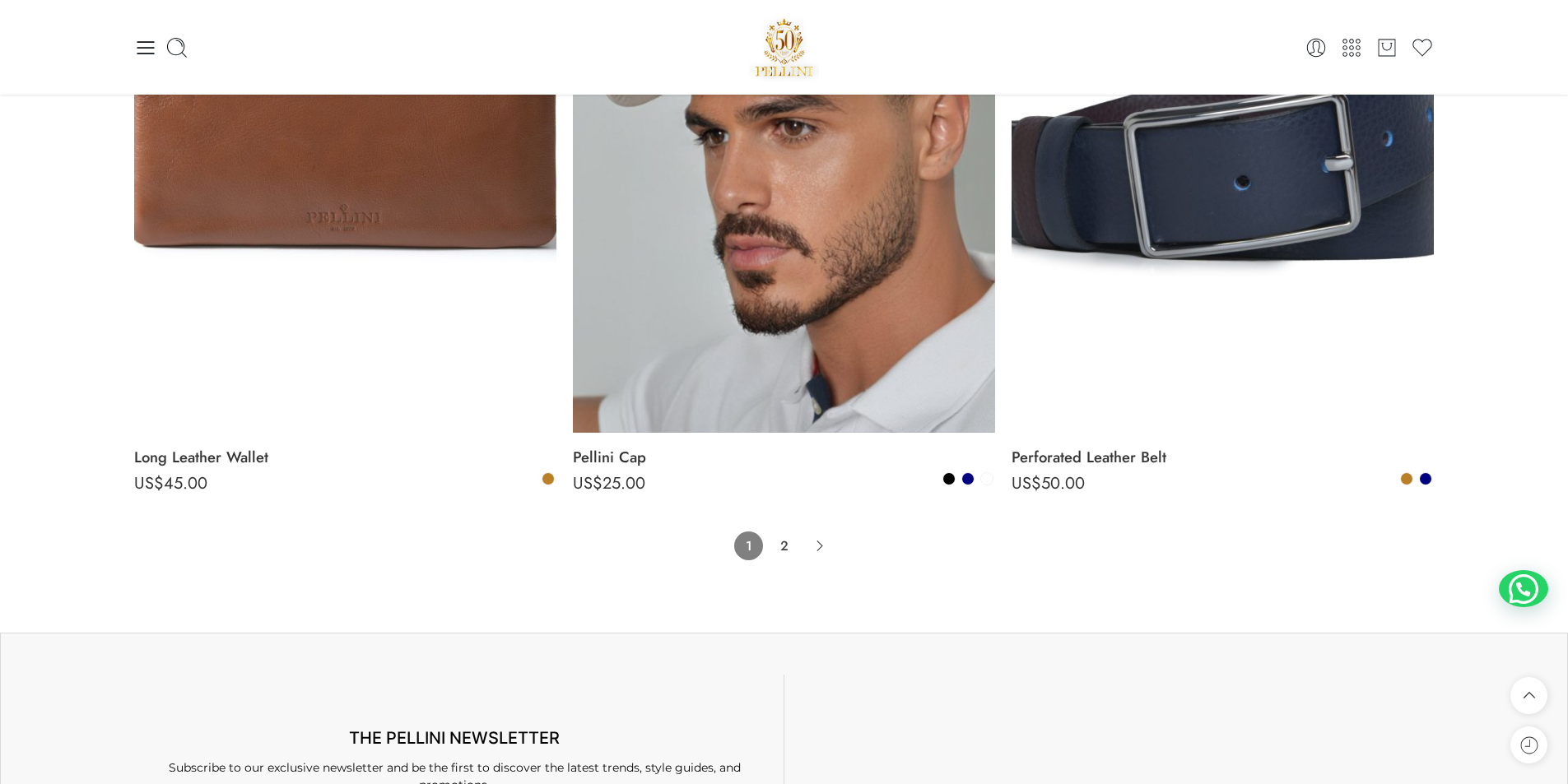
click at [826, 542] on icon "Product Pagination" at bounding box center [820, 546] width 29 height 29
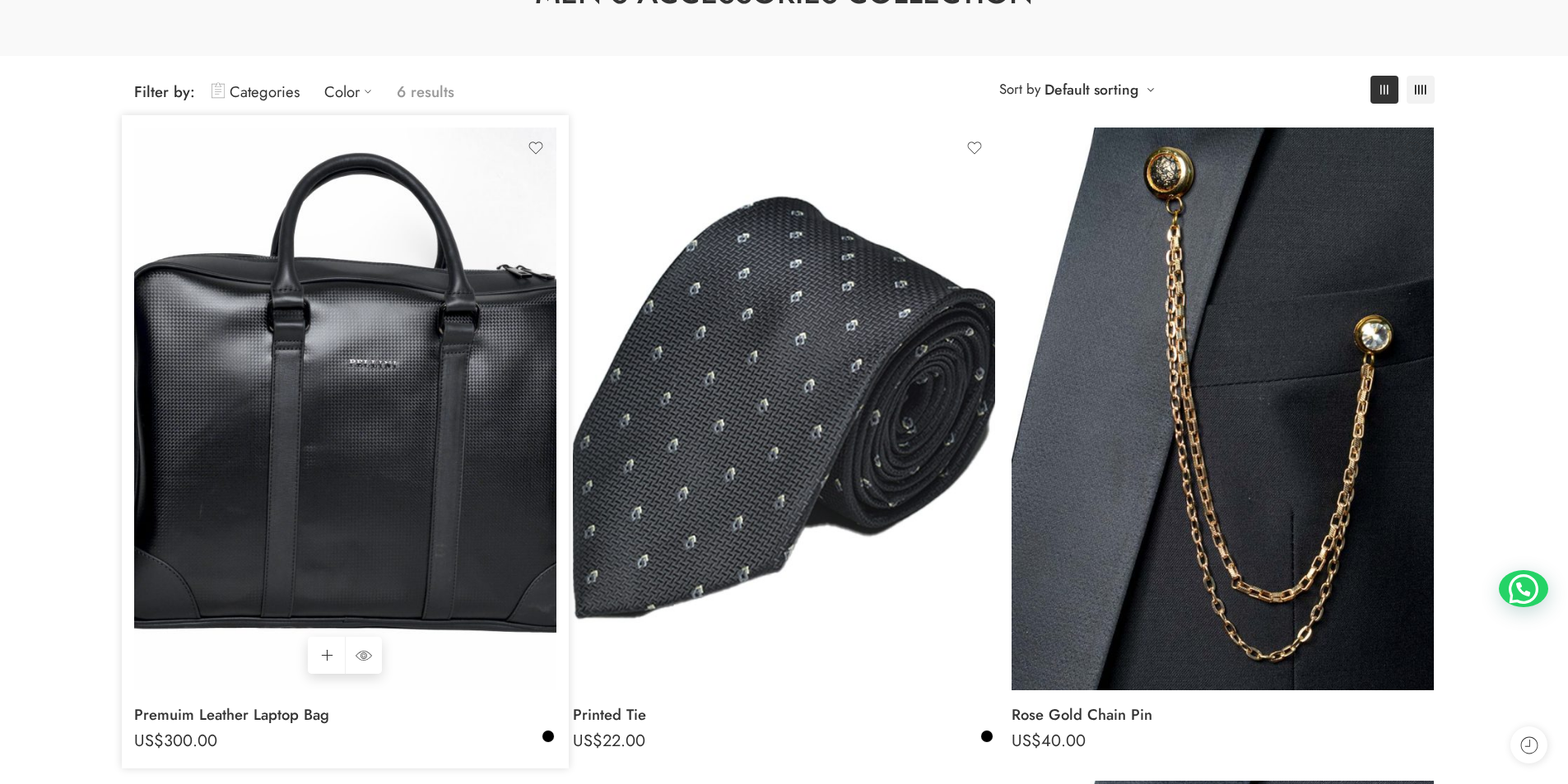
scroll to position [165, 0]
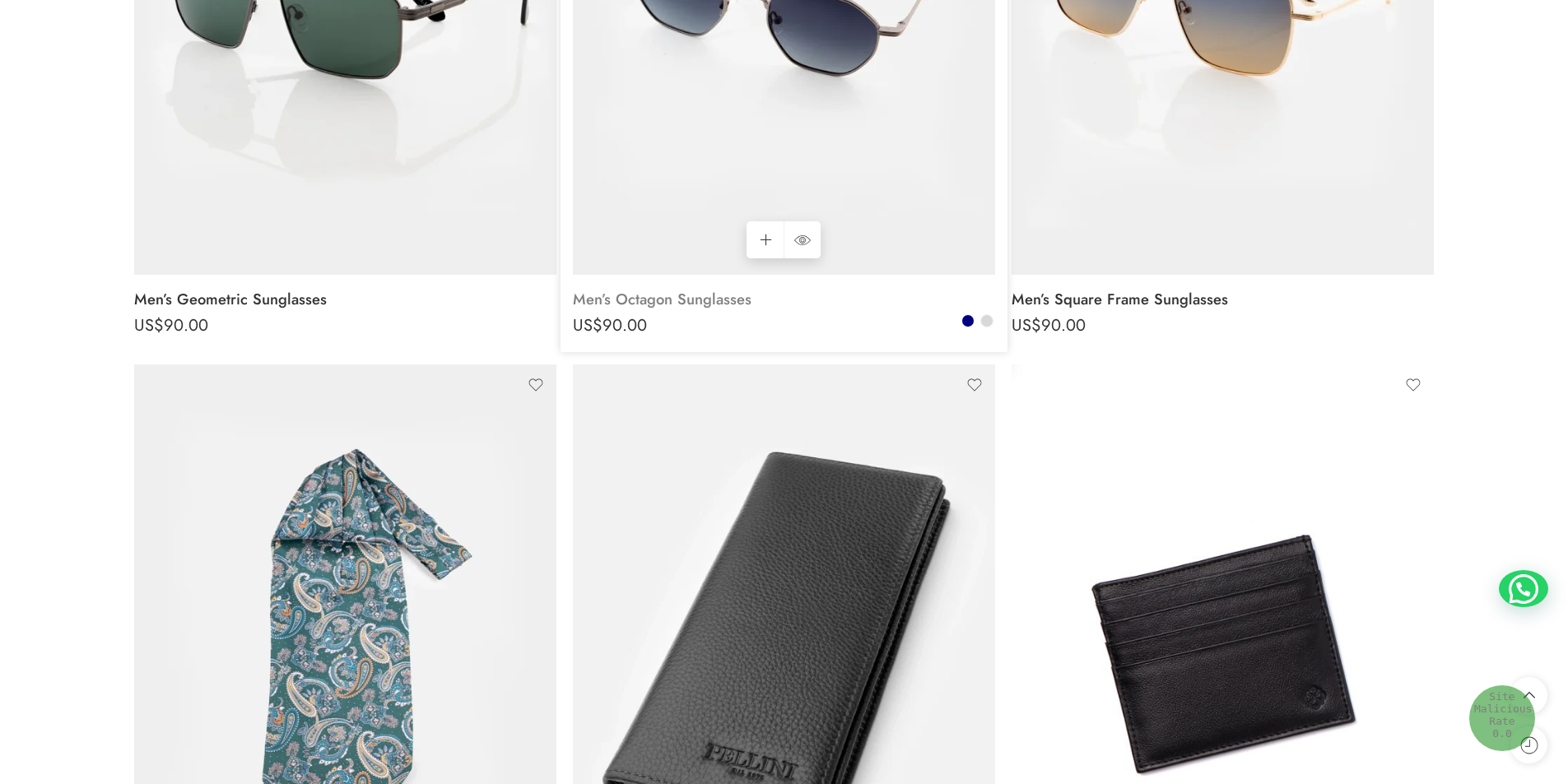
scroll to position [1235, 0]
